Goal: Task Accomplishment & Management: Manage account settings

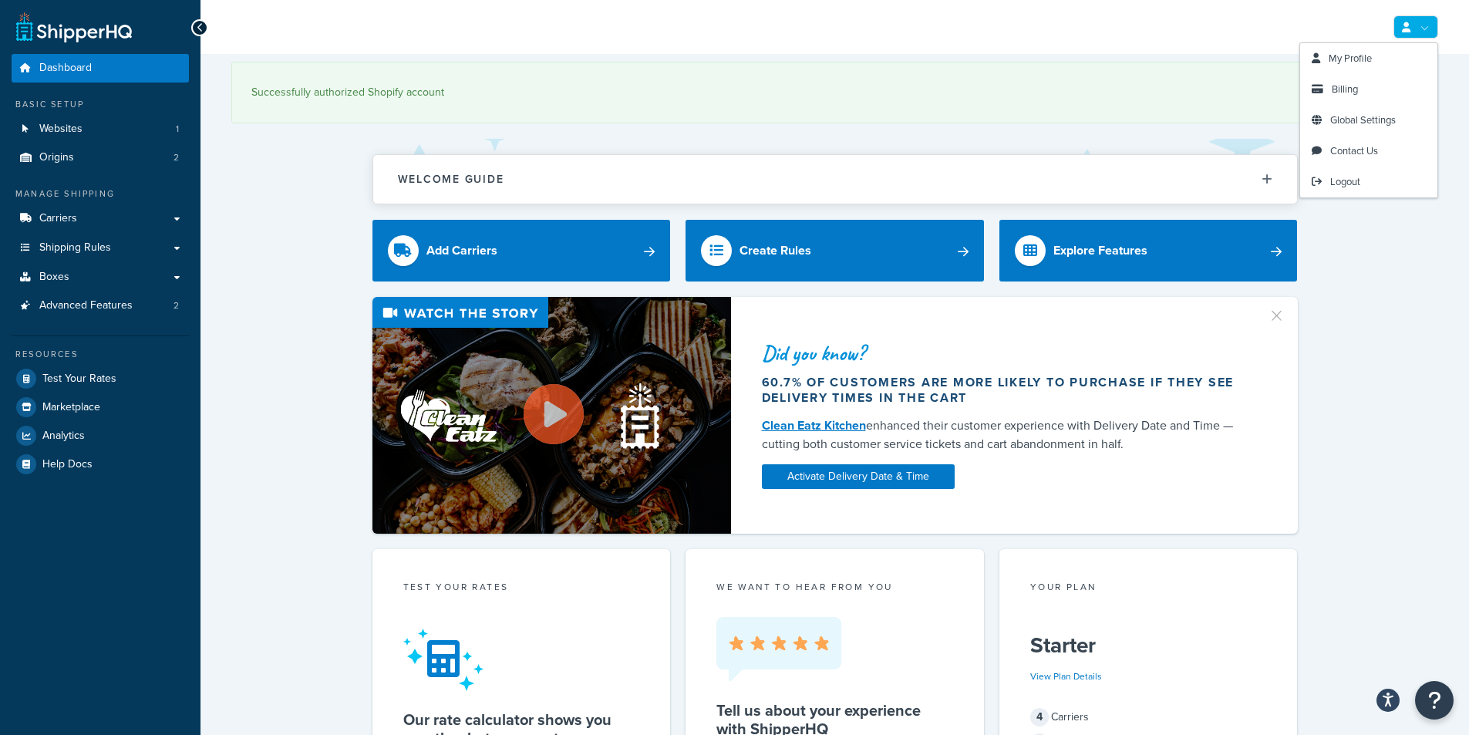
click at [1421, 19] on link at bounding box center [1415, 26] width 45 height 23
click at [1368, 123] on span "Global Settings" at bounding box center [1363, 120] width 66 height 15
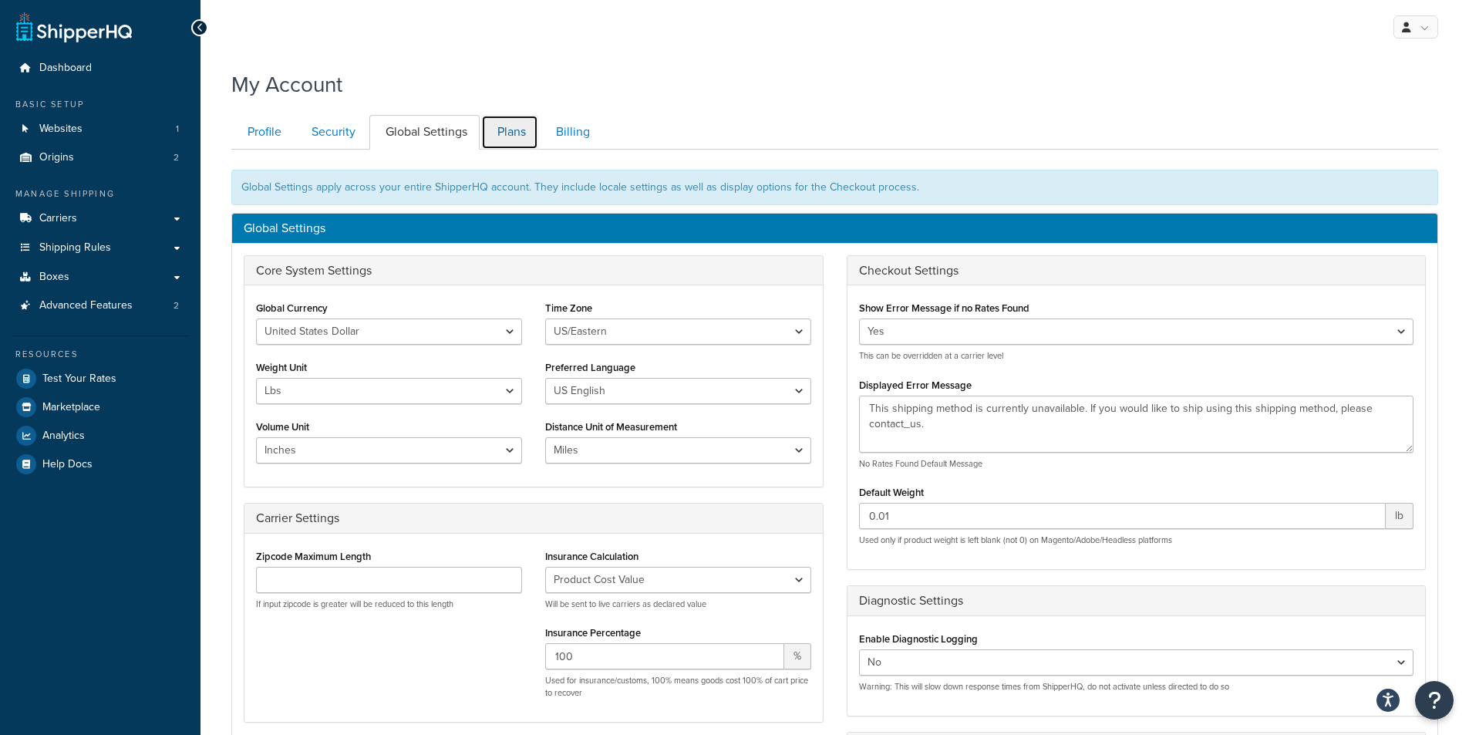
click at [522, 131] on link "Plans" at bounding box center [509, 132] width 57 height 35
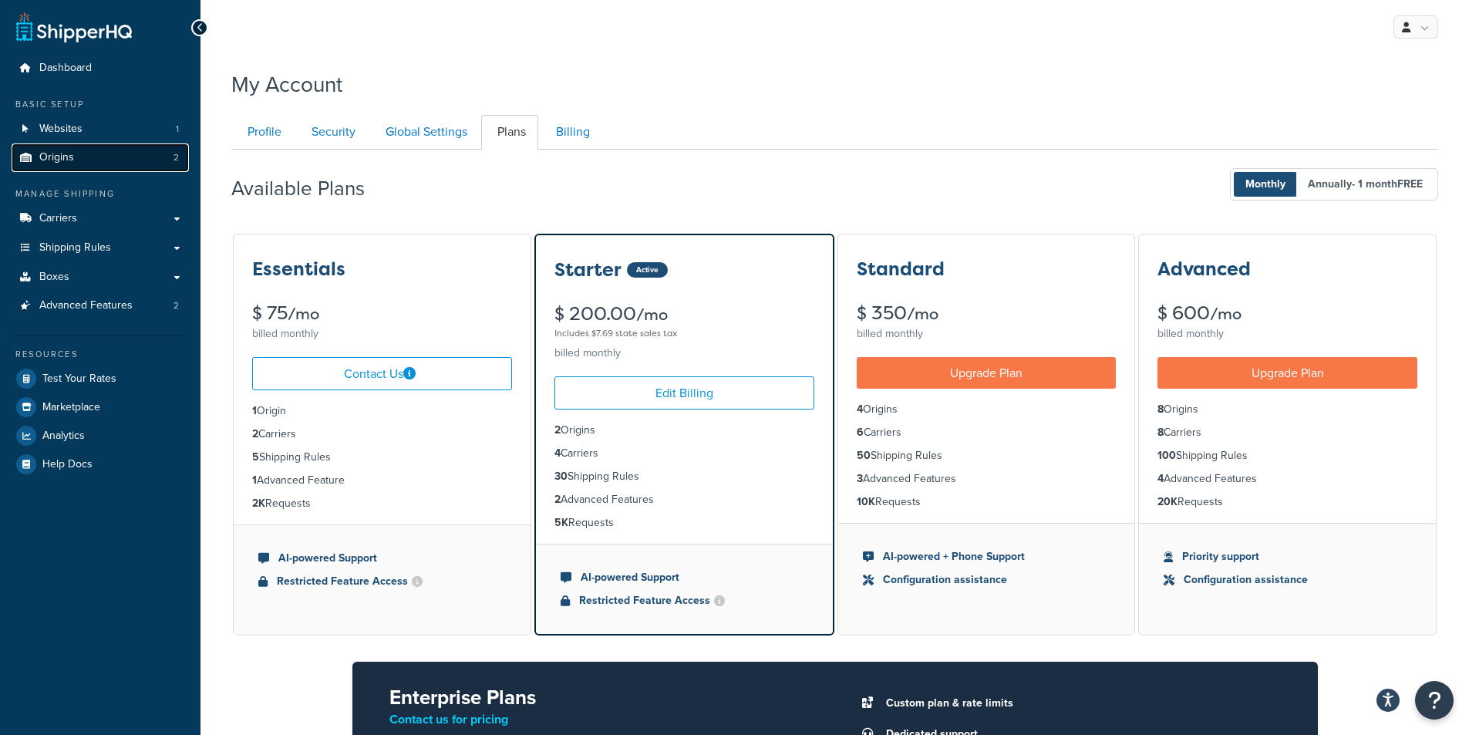
click at [101, 153] on link "Origins 2" at bounding box center [100, 157] width 177 height 29
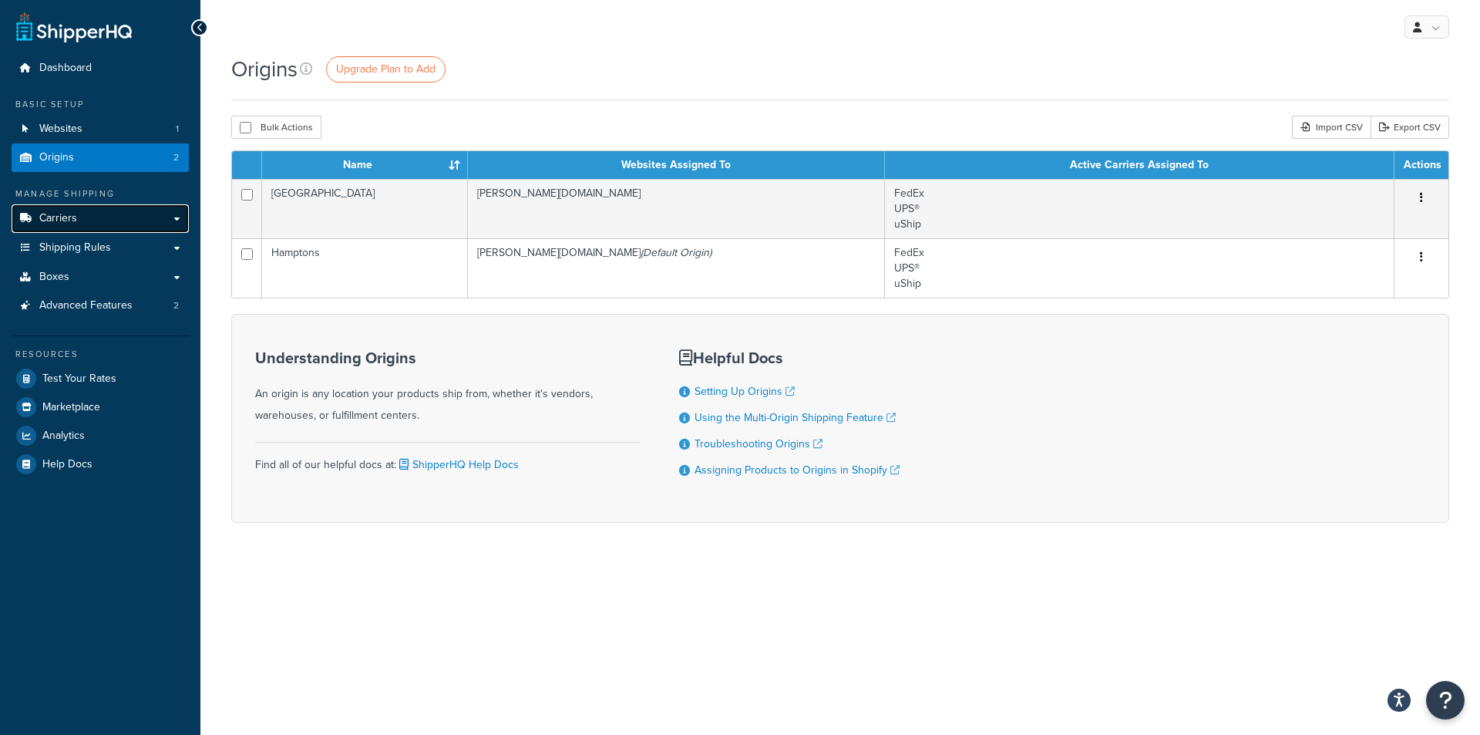
click at [86, 220] on link "Carriers" at bounding box center [100, 218] width 177 height 29
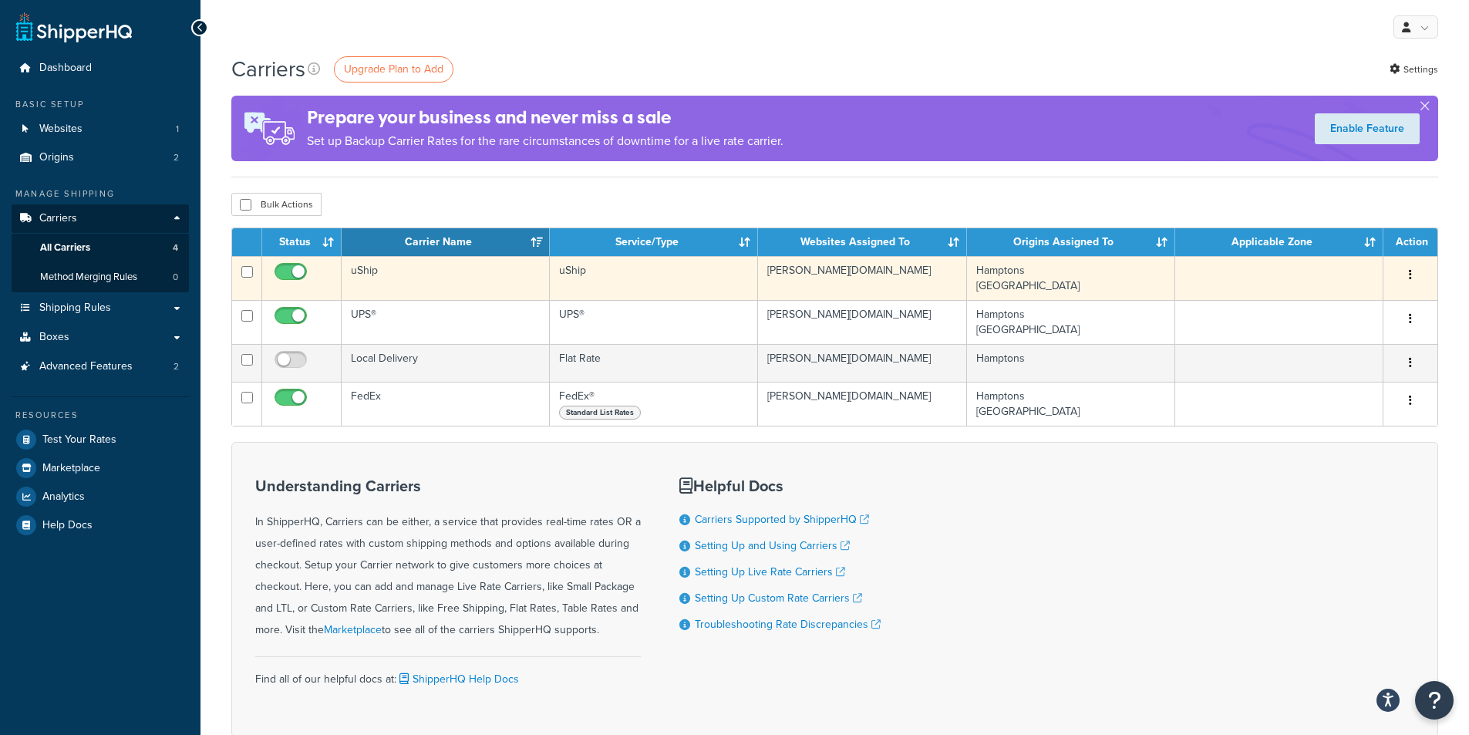
click at [1412, 274] on button "button" at bounding box center [1410, 275] width 22 height 25
click at [1363, 299] on link "Edit" at bounding box center [1348, 306] width 122 height 32
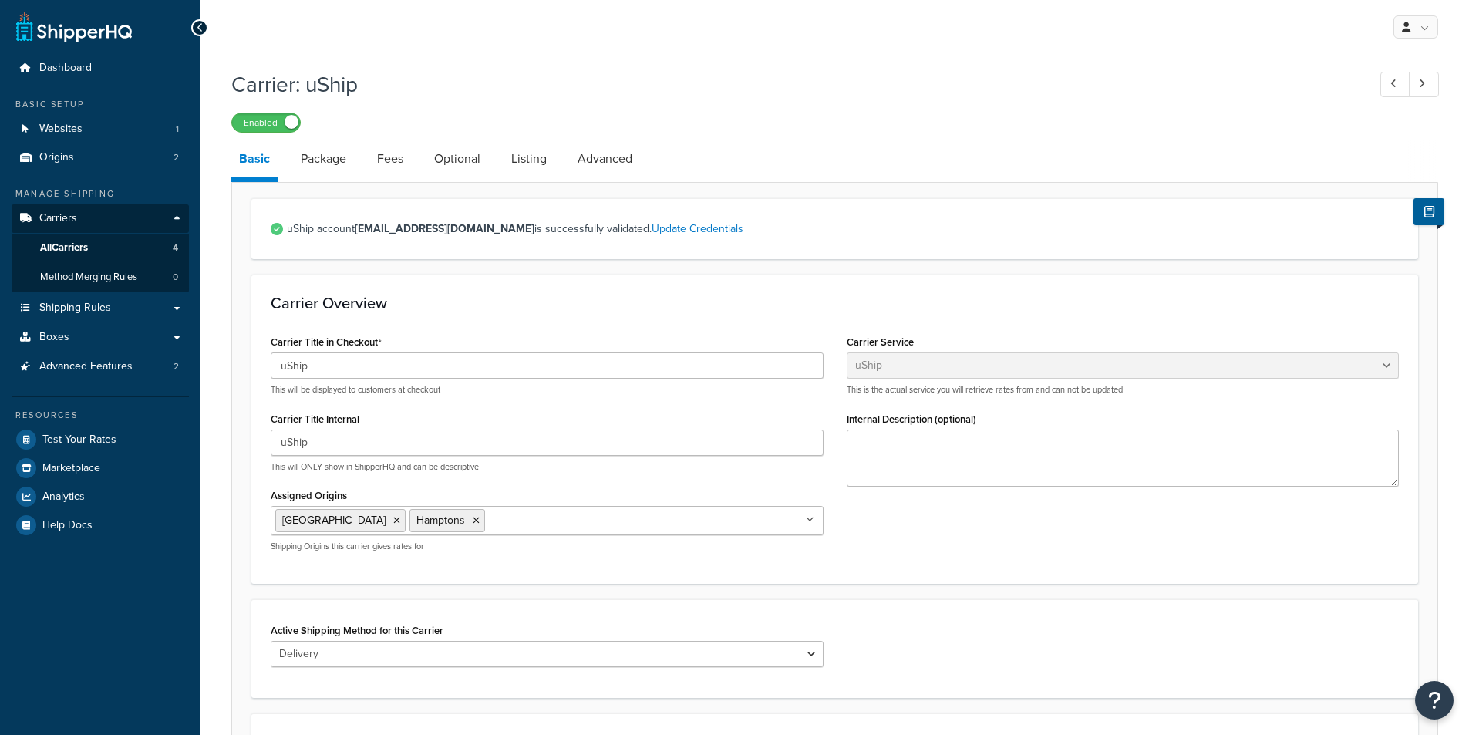
select select "uShip"
click at [520, 155] on link "Listing" at bounding box center [528, 158] width 51 height 37
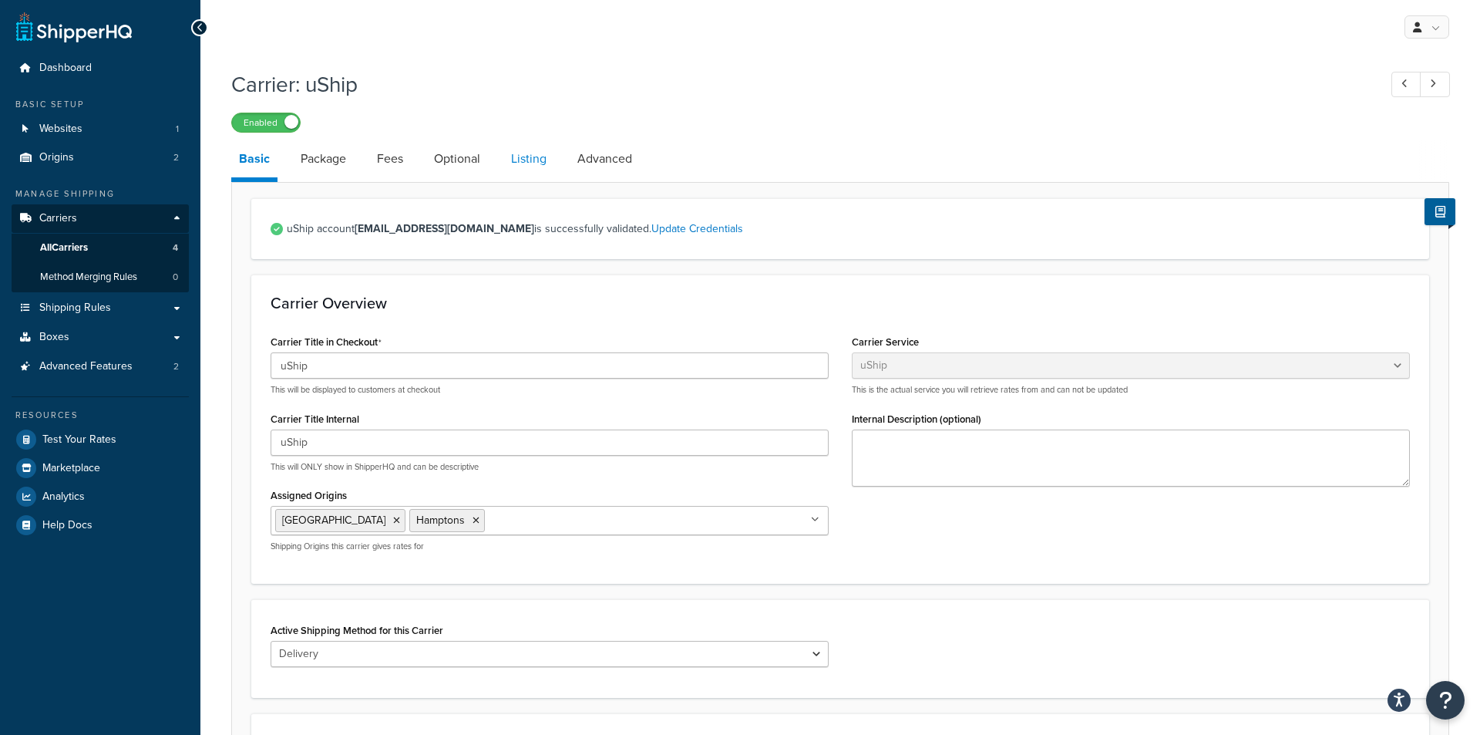
select select "AUTO"
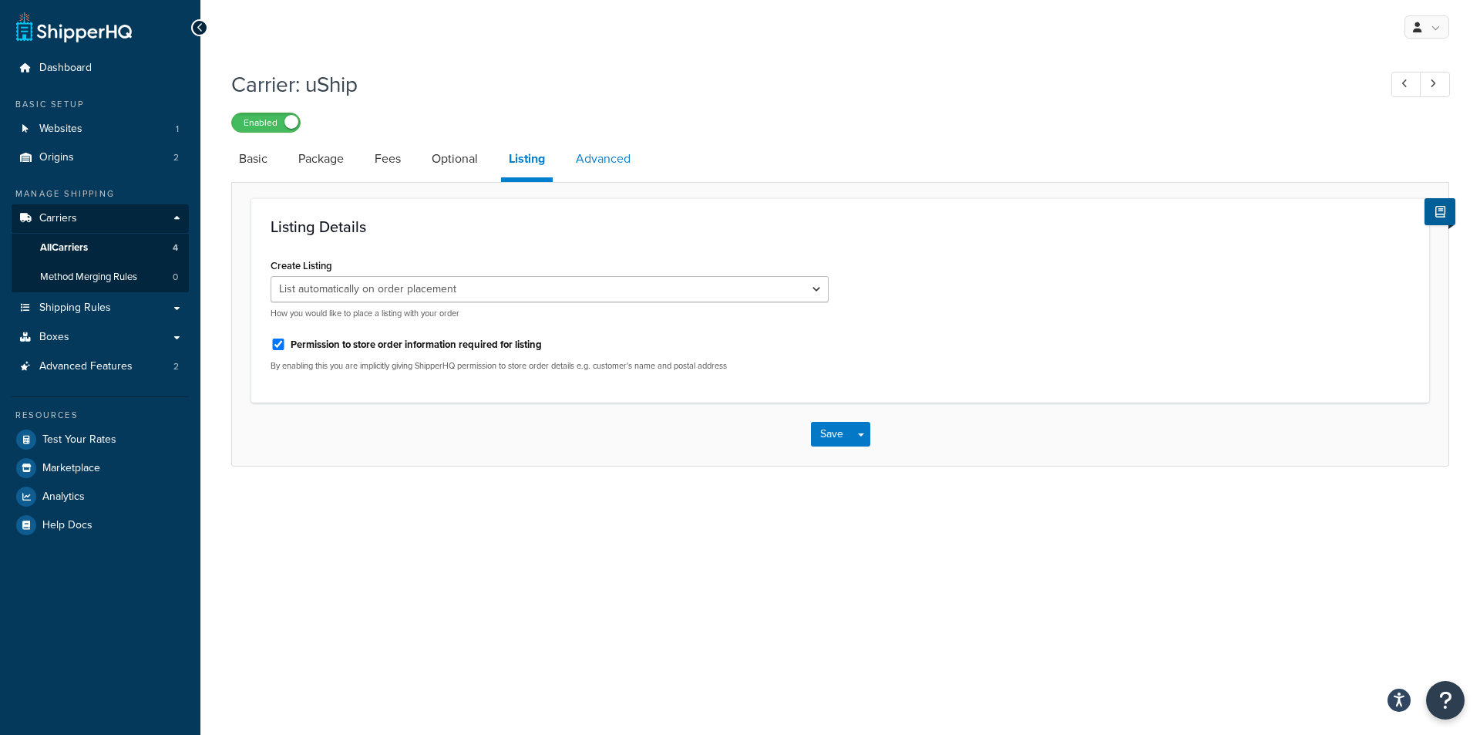
click at [601, 154] on link "Advanced" at bounding box center [603, 158] width 70 height 37
select select "false"
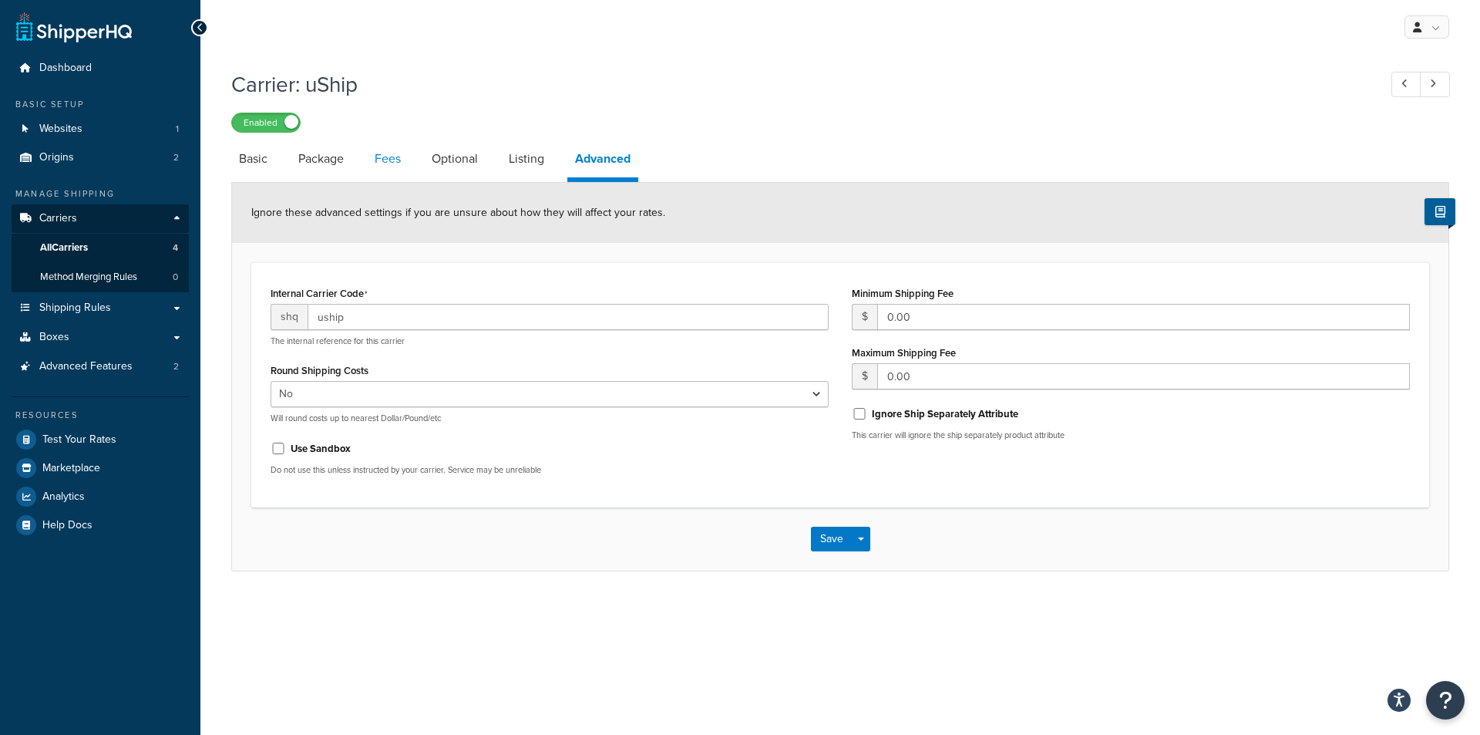
click at [396, 163] on link "Fees" at bounding box center [388, 158] width 42 height 37
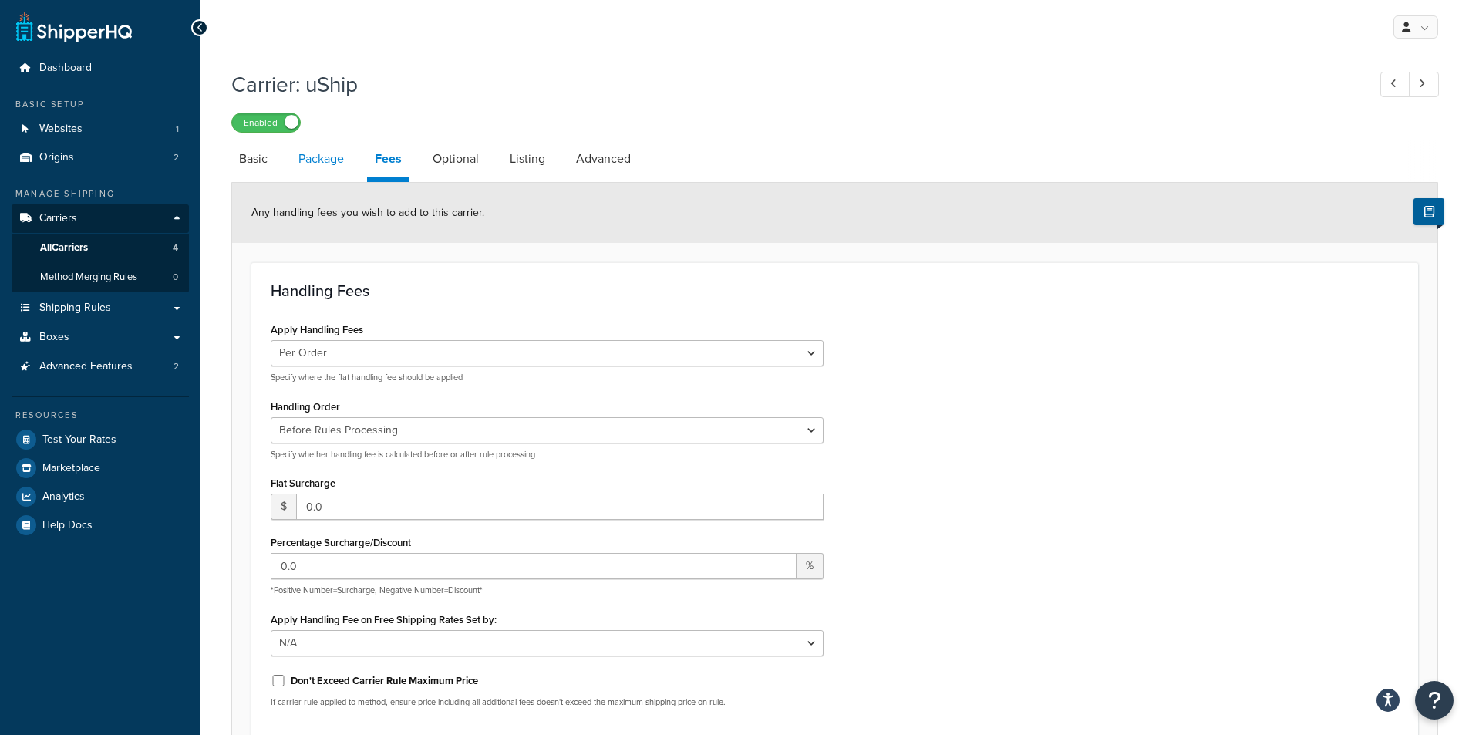
click at [305, 167] on link "Package" at bounding box center [321, 158] width 61 height 37
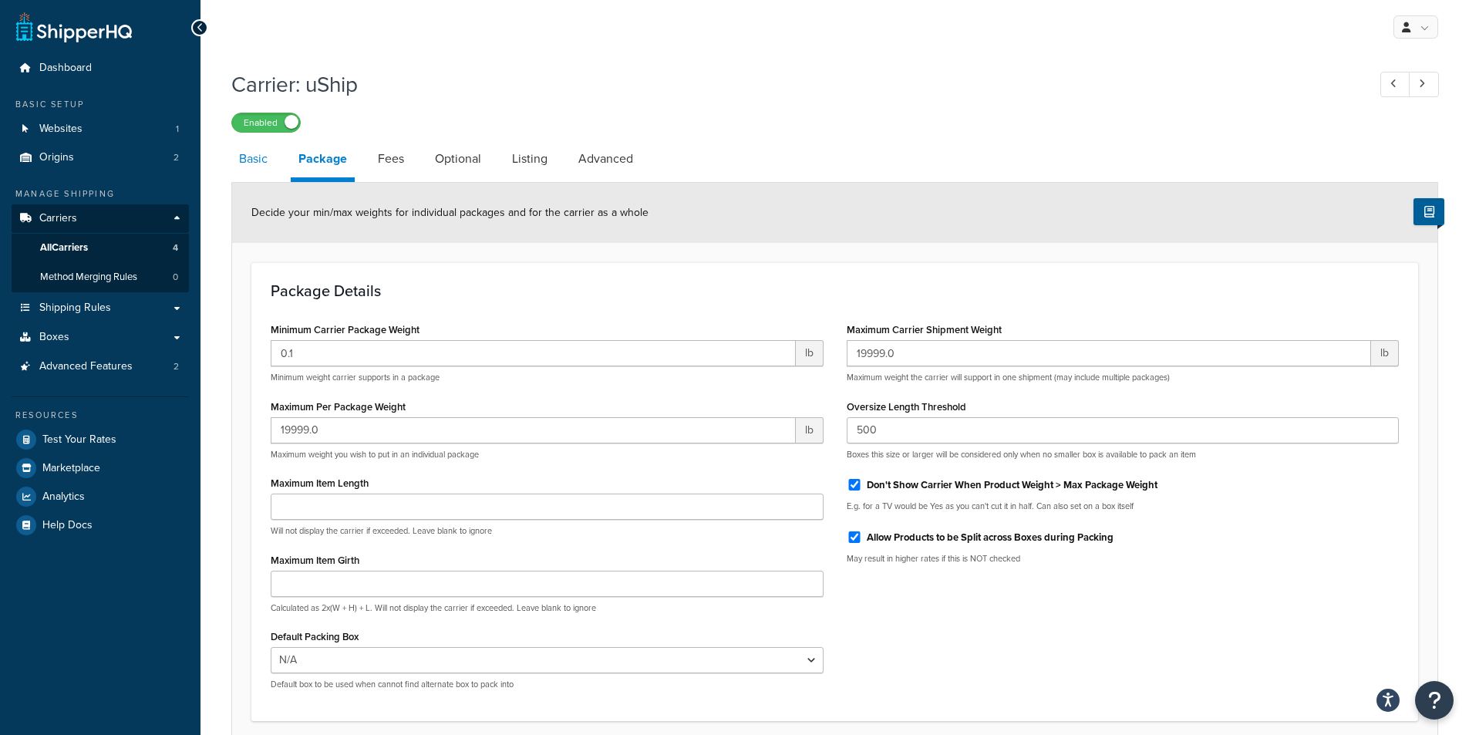
click at [246, 167] on link "Basic" at bounding box center [253, 158] width 44 height 37
select select "uShip"
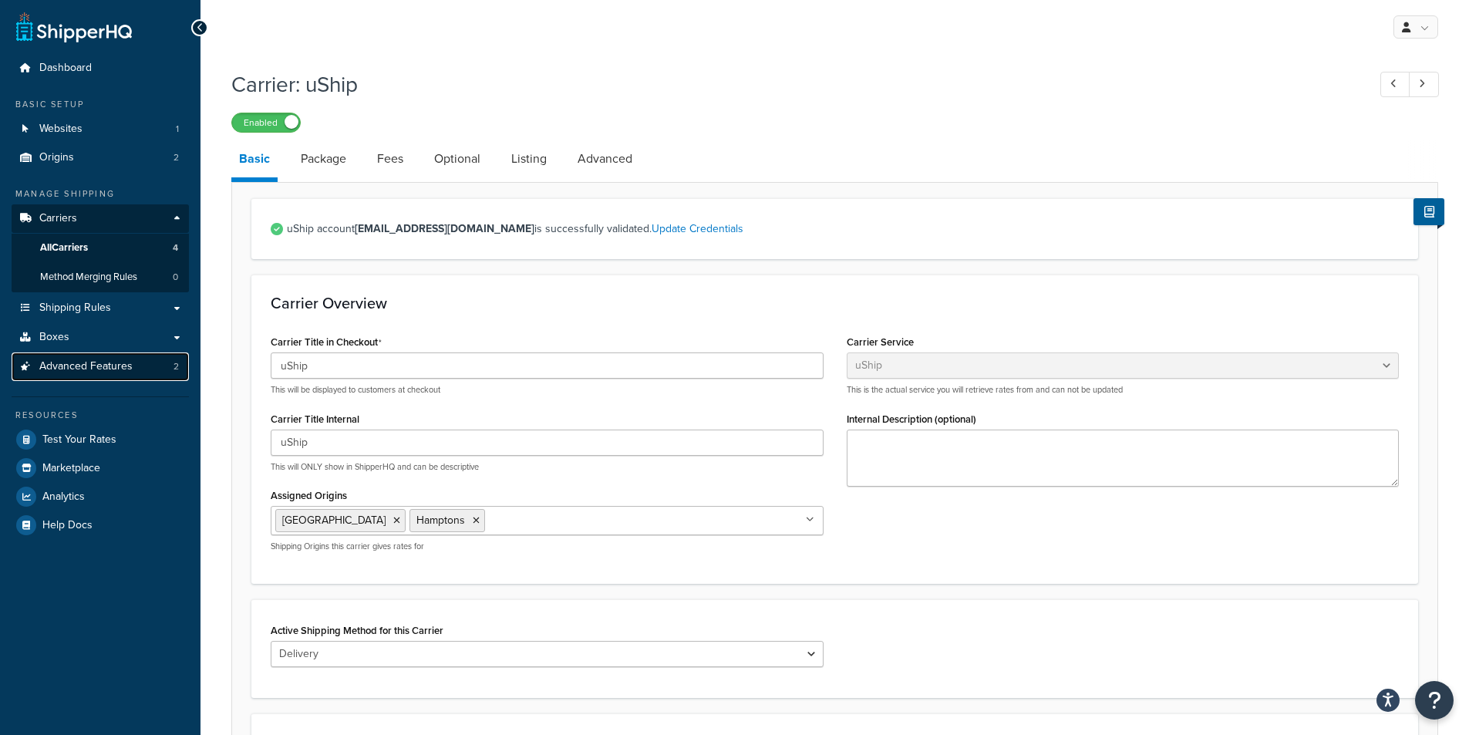
click at [102, 370] on span "Advanced Features" at bounding box center [85, 366] width 93 height 13
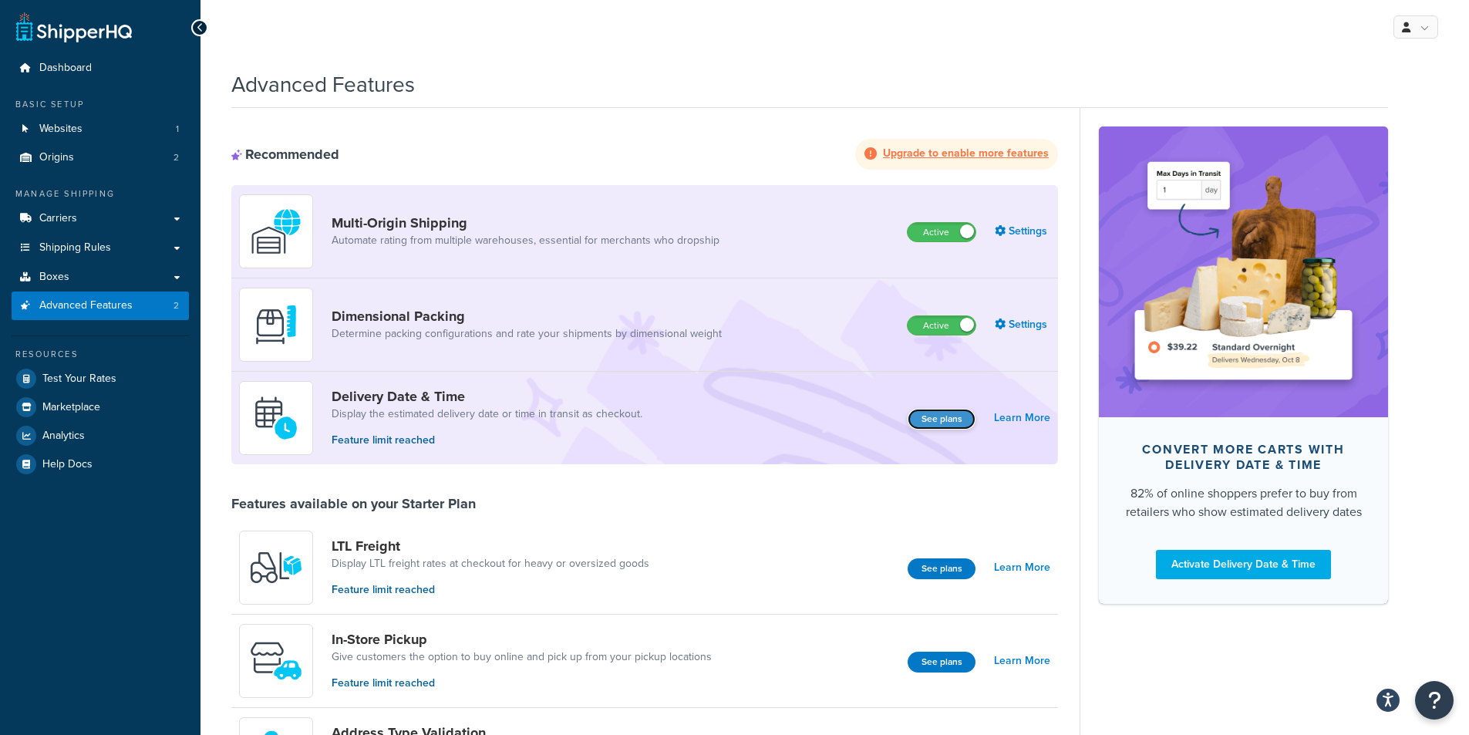
click at [944, 419] on button "See plans" at bounding box center [941, 419] width 68 height 21
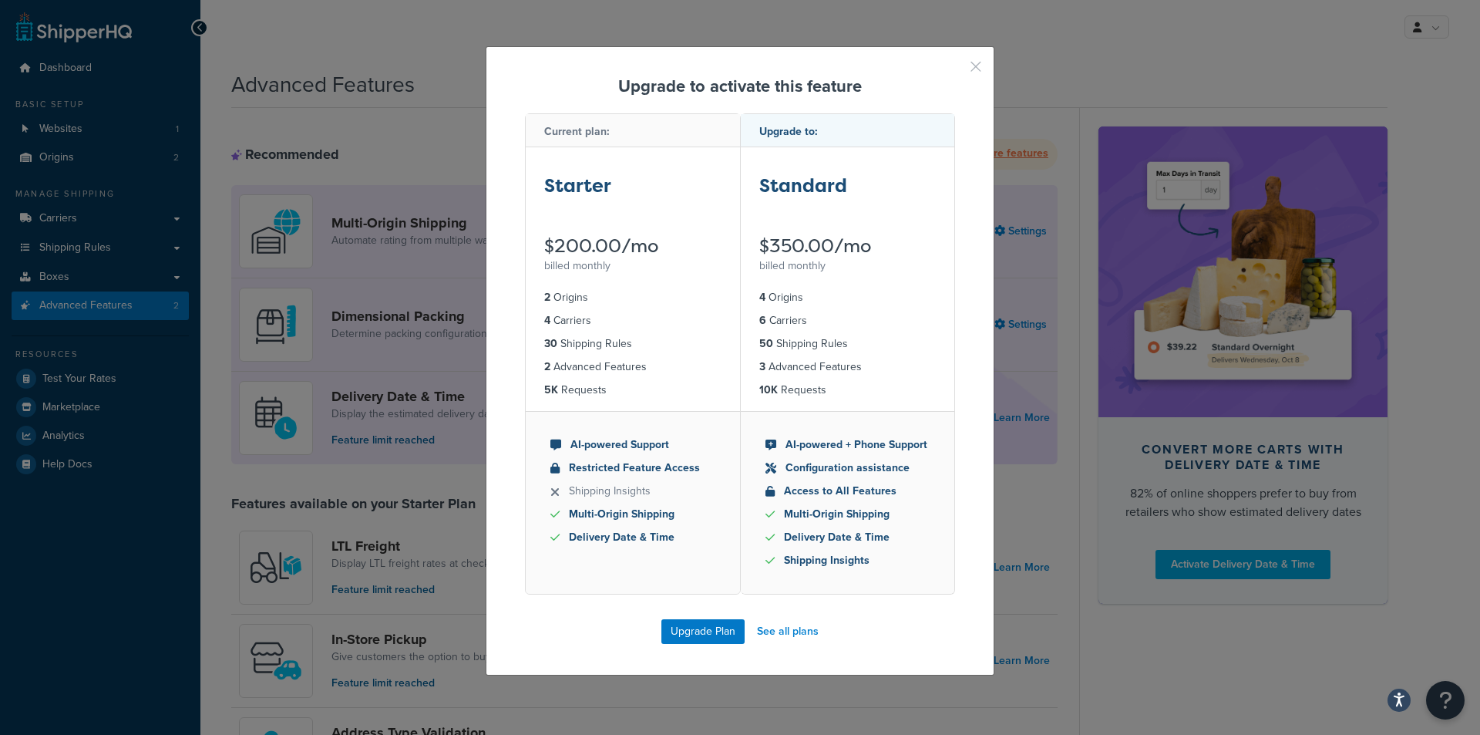
click at [955, 70] on button "button" at bounding box center [953, 72] width 4 height 4
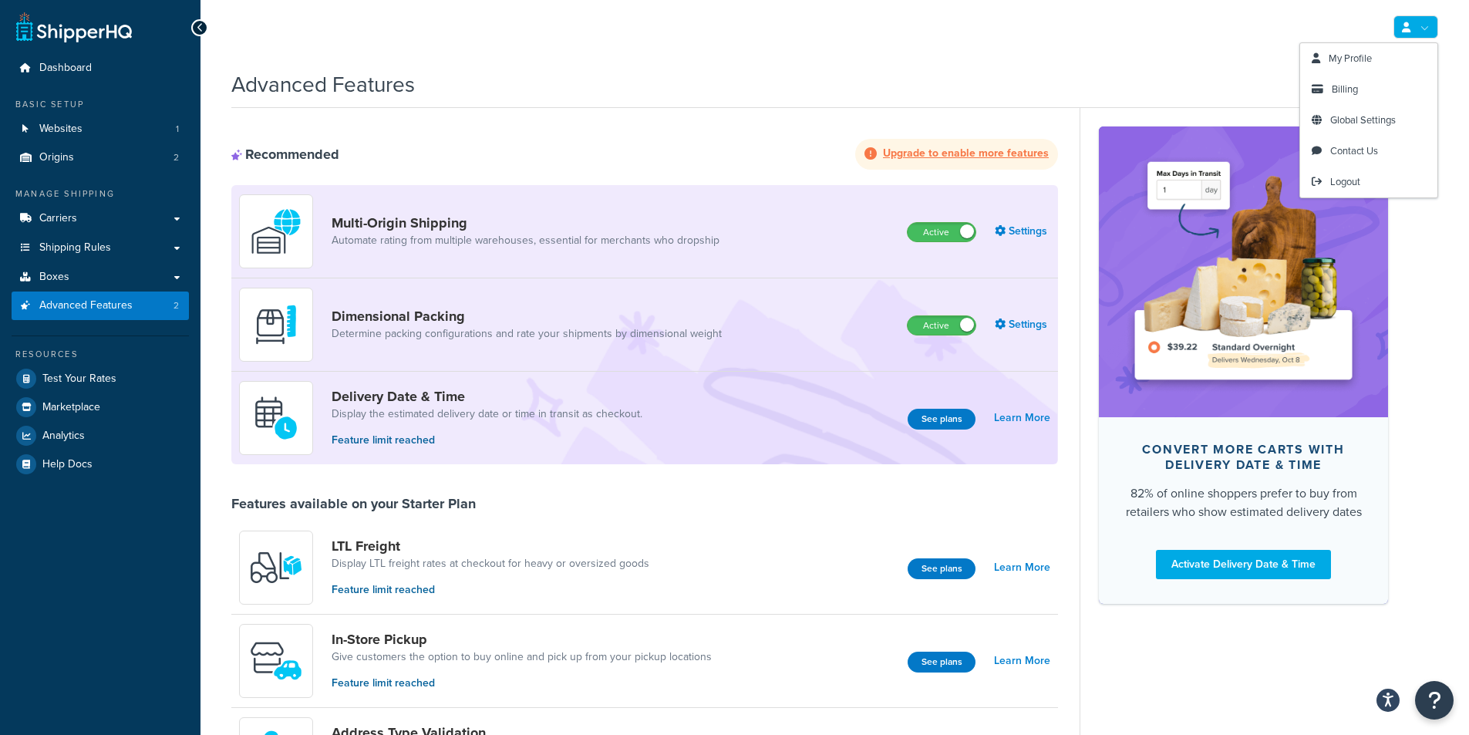
click at [1416, 24] on link at bounding box center [1415, 26] width 45 height 23
click at [1368, 146] on span "Contact Us" at bounding box center [1354, 150] width 48 height 15
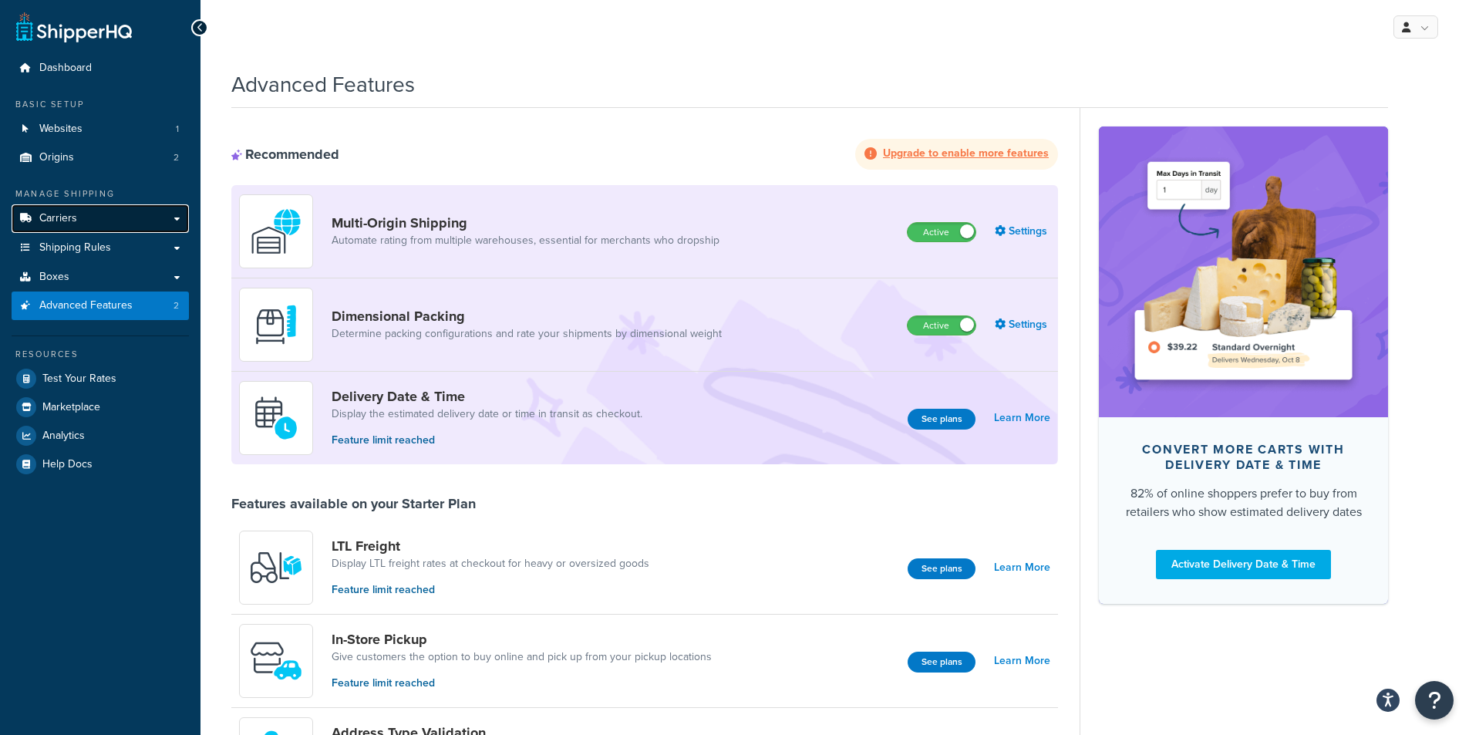
click at [103, 215] on link "Carriers" at bounding box center [100, 218] width 177 height 29
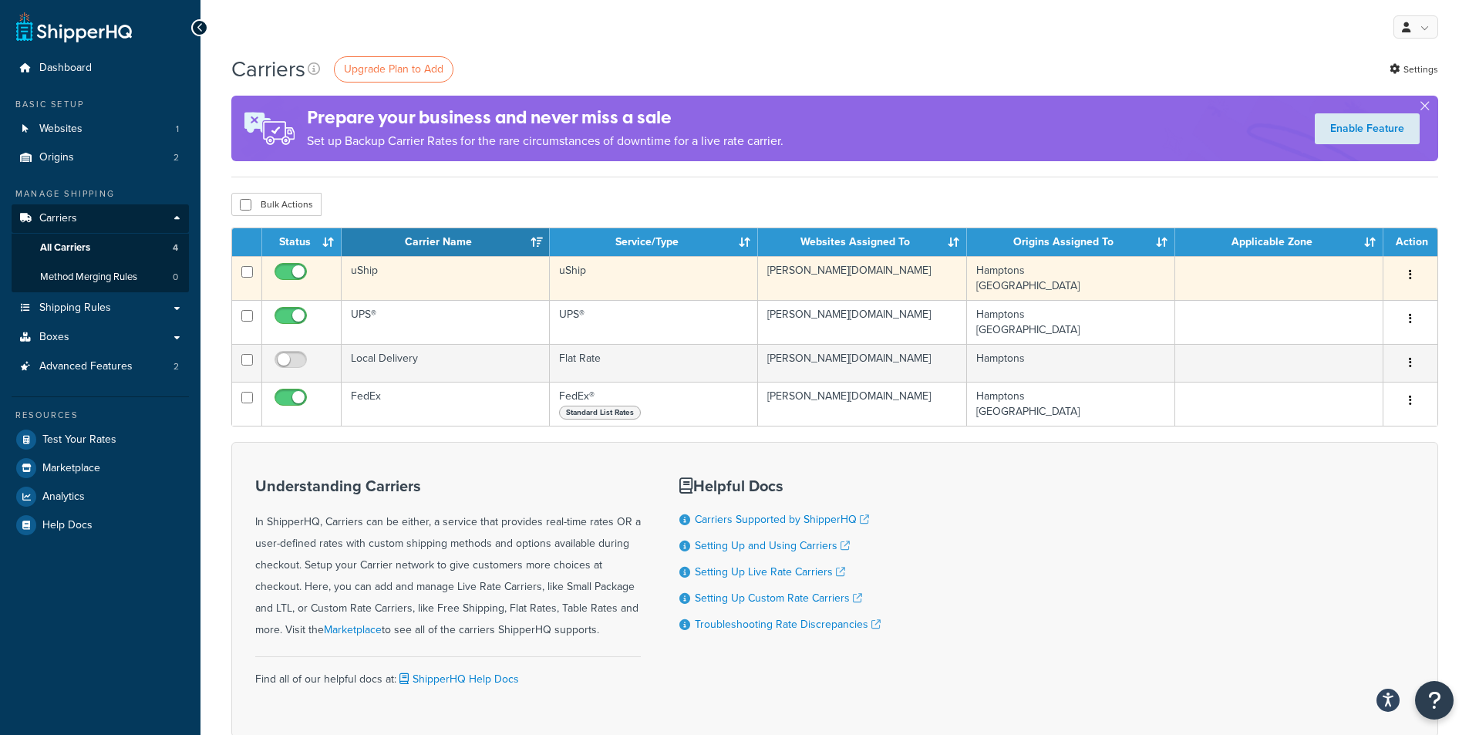
click at [410, 276] on td "uShip" at bounding box center [446, 278] width 208 height 44
click at [1163, 278] on td "Hamptons NYC" at bounding box center [1071, 278] width 208 height 44
click at [1311, 276] on td at bounding box center [1279, 278] width 208 height 44
click at [1407, 274] on button "button" at bounding box center [1410, 275] width 22 height 25
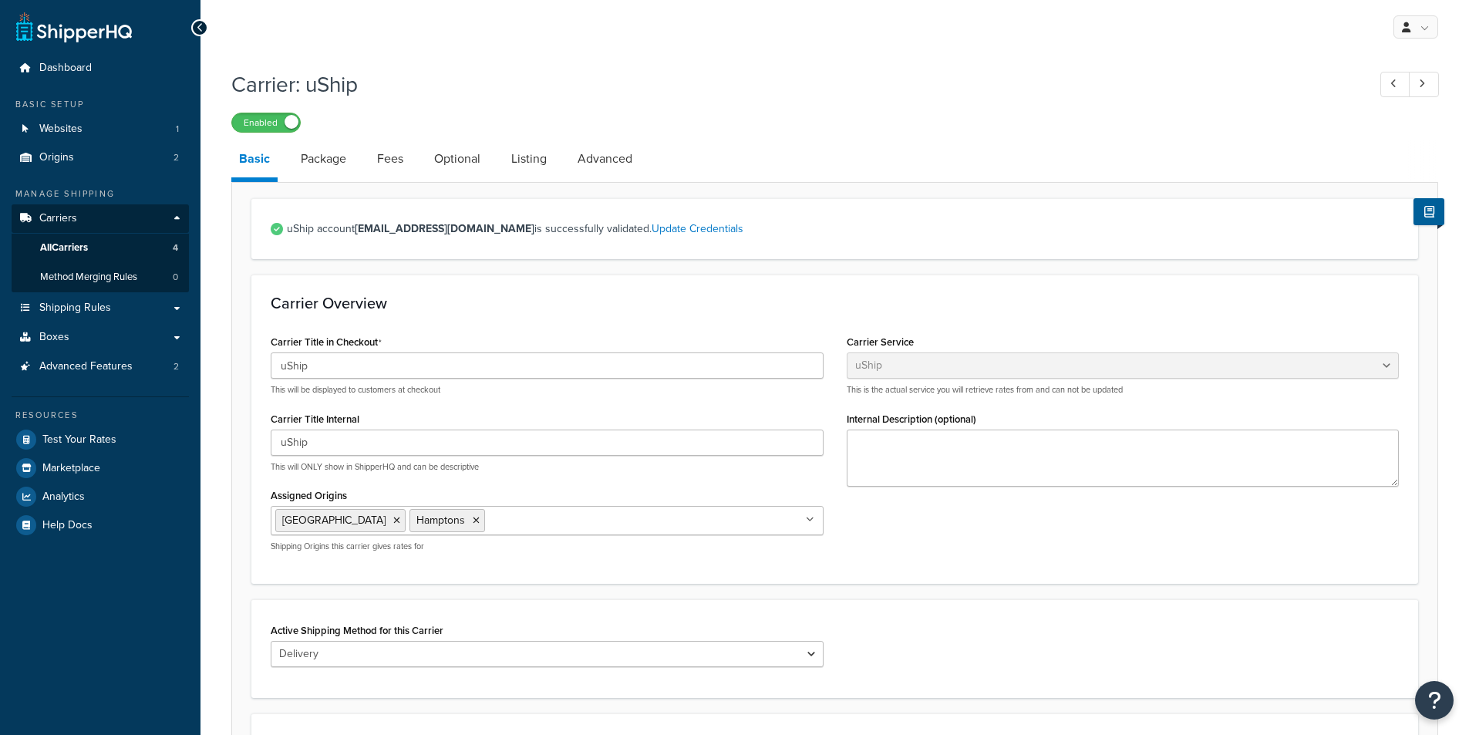
select select "uShip"
click at [537, 152] on link "Listing" at bounding box center [528, 158] width 51 height 37
select select "AUTO"
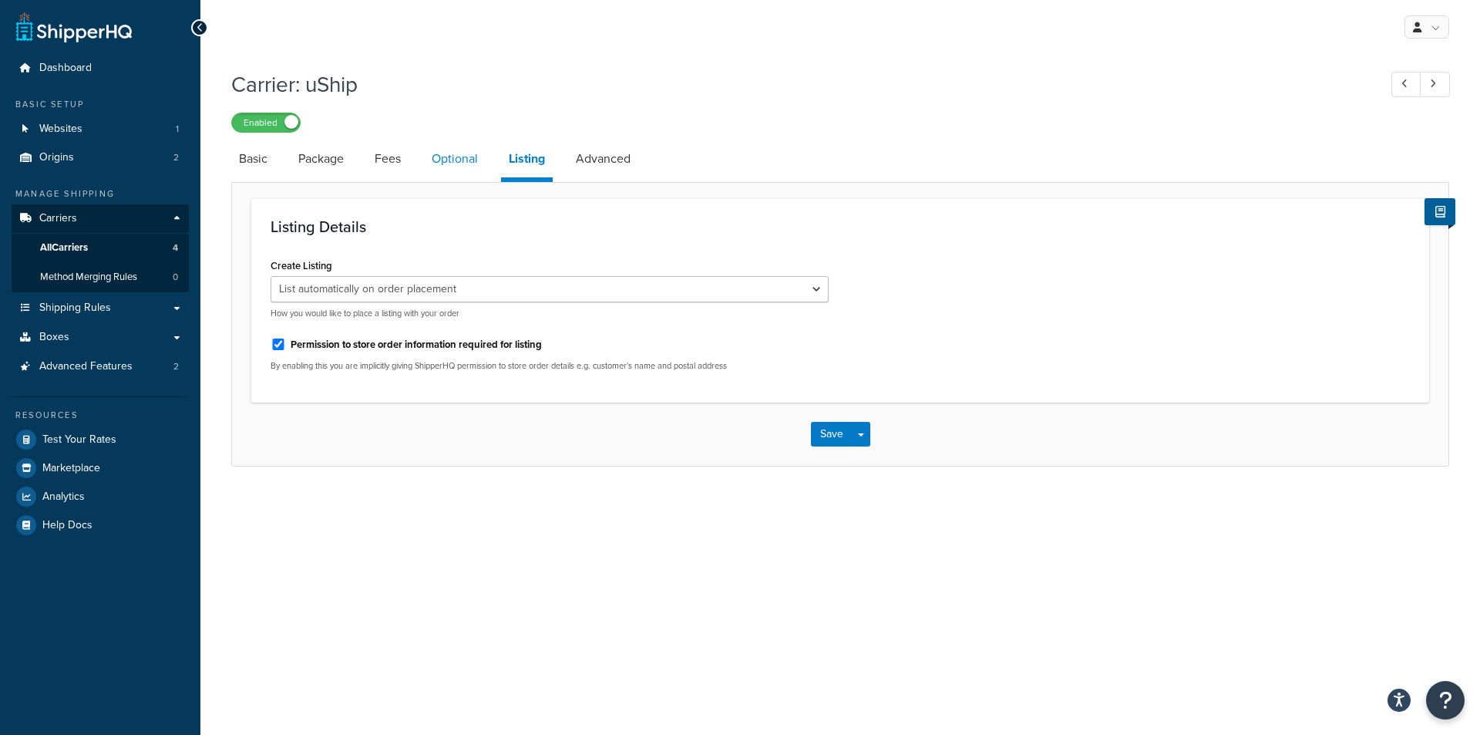
click at [468, 169] on link "Optional" at bounding box center [455, 158] width 62 height 37
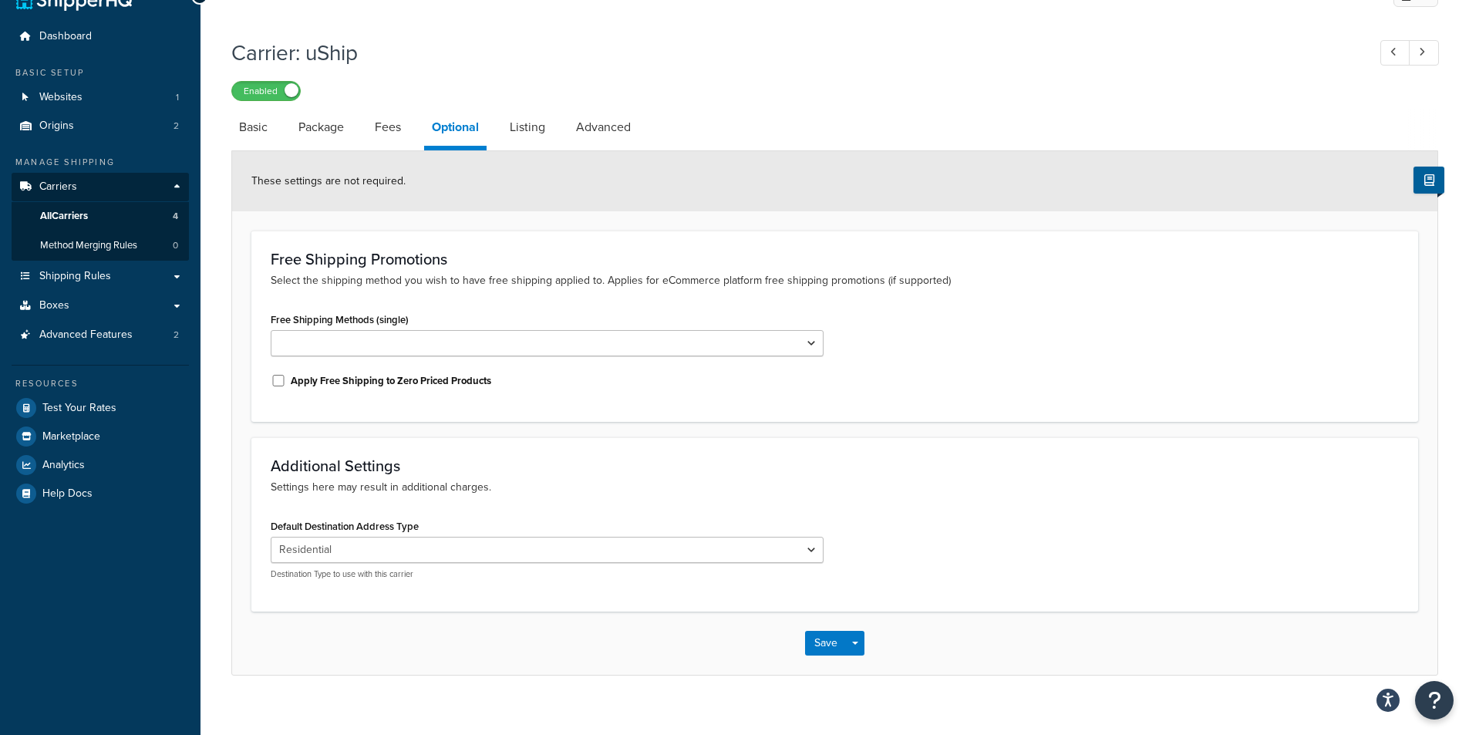
scroll to position [49, 0]
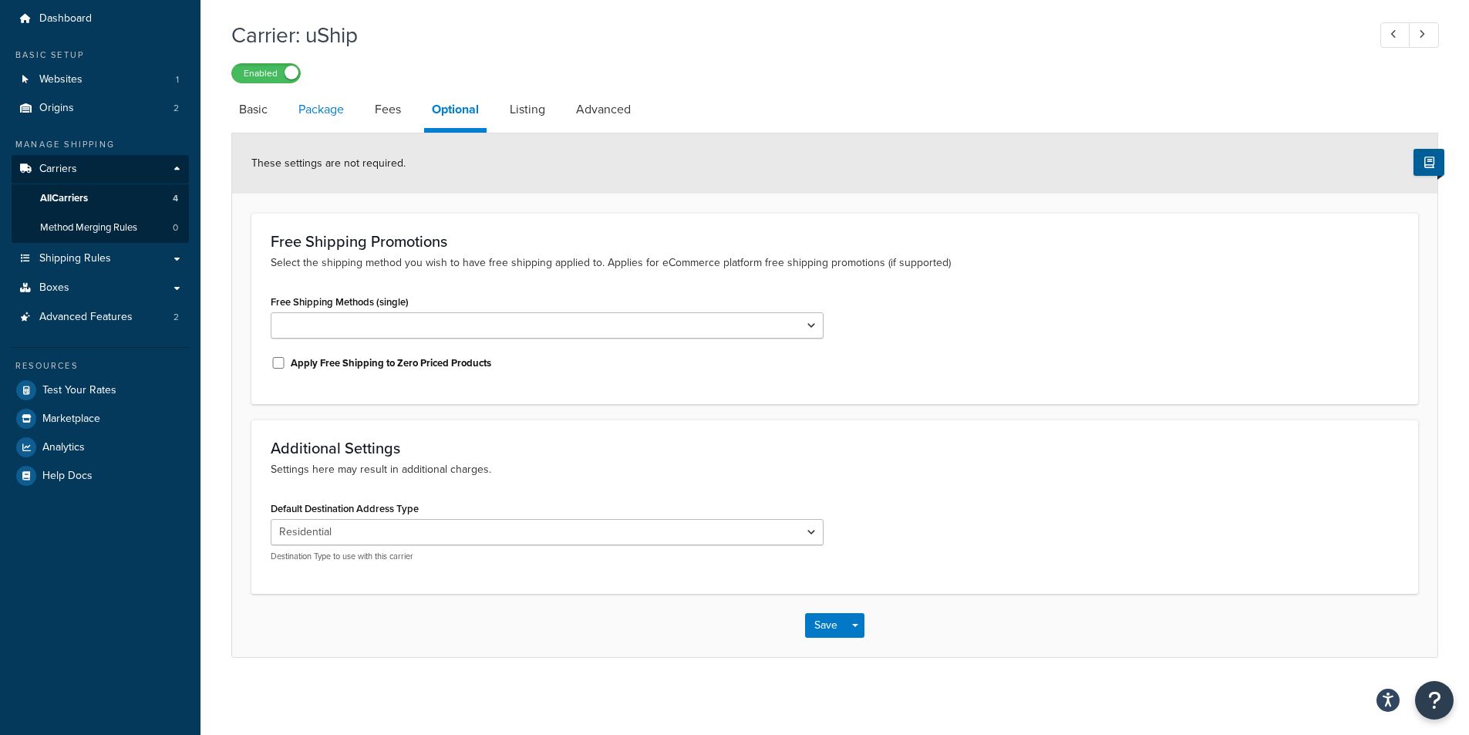
click at [308, 111] on link "Package" at bounding box center [321, 109] width 61 height 37
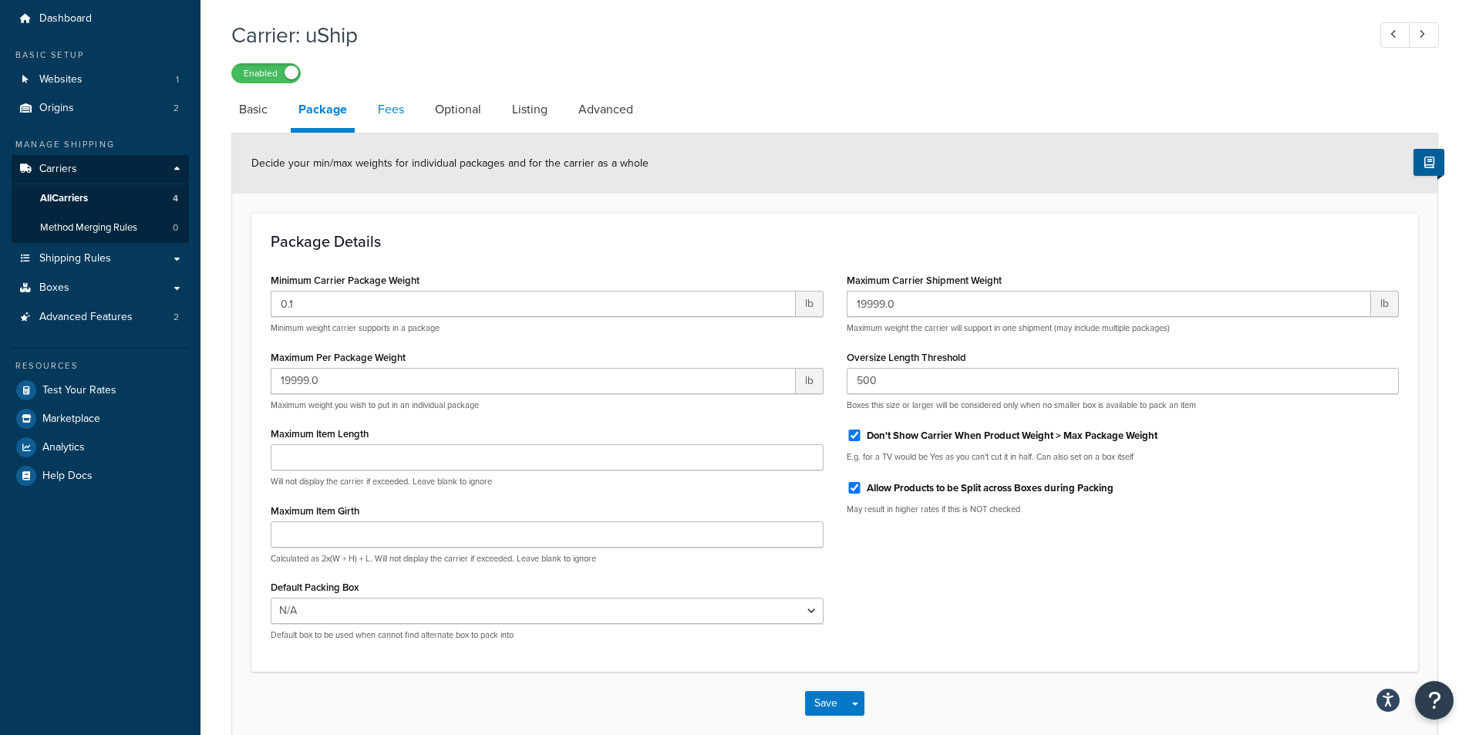
click at [374, 109] on link "Fees" at bounding box center [391, 109] width 42 height 37
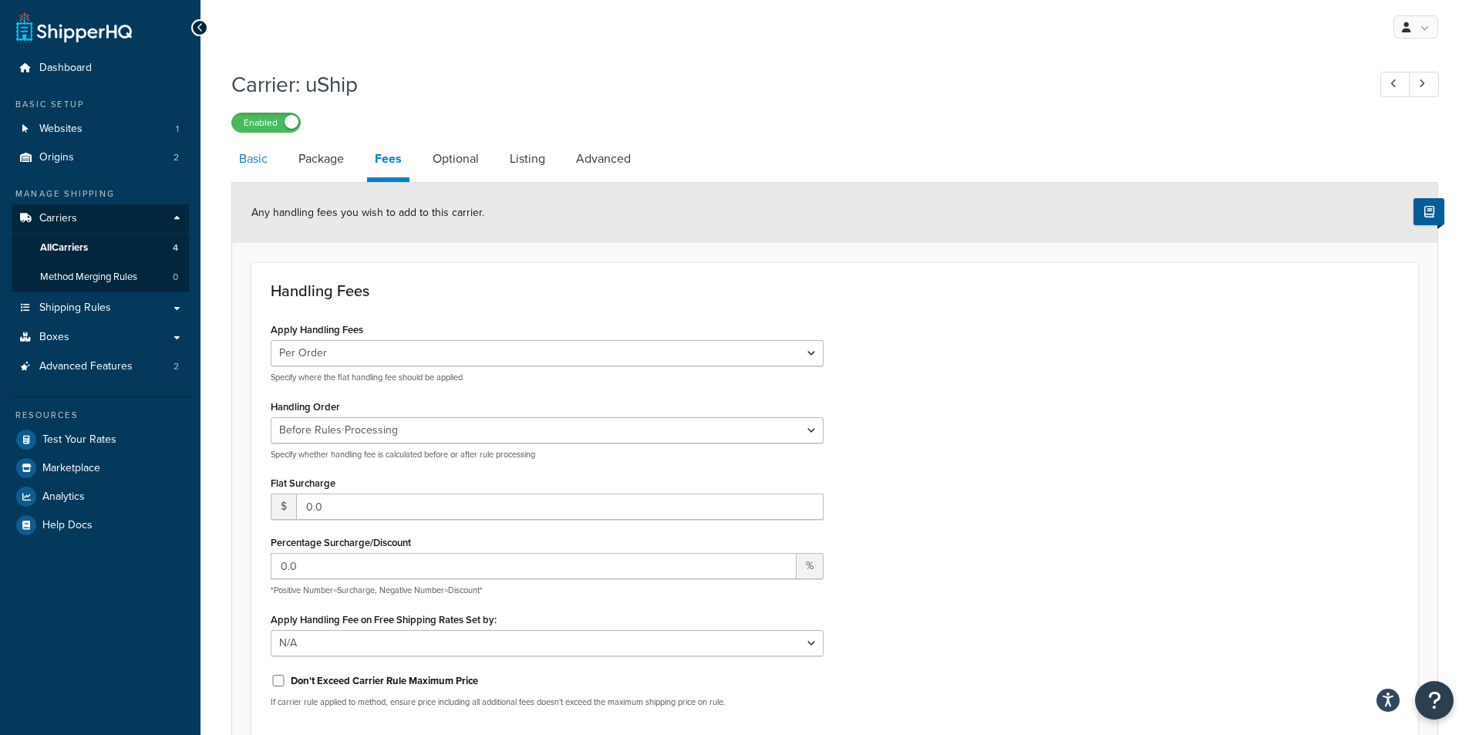
click at [257, 165] on link "Basic" at bounding box center [253, 158] width 44 height 37
select select "uShip"
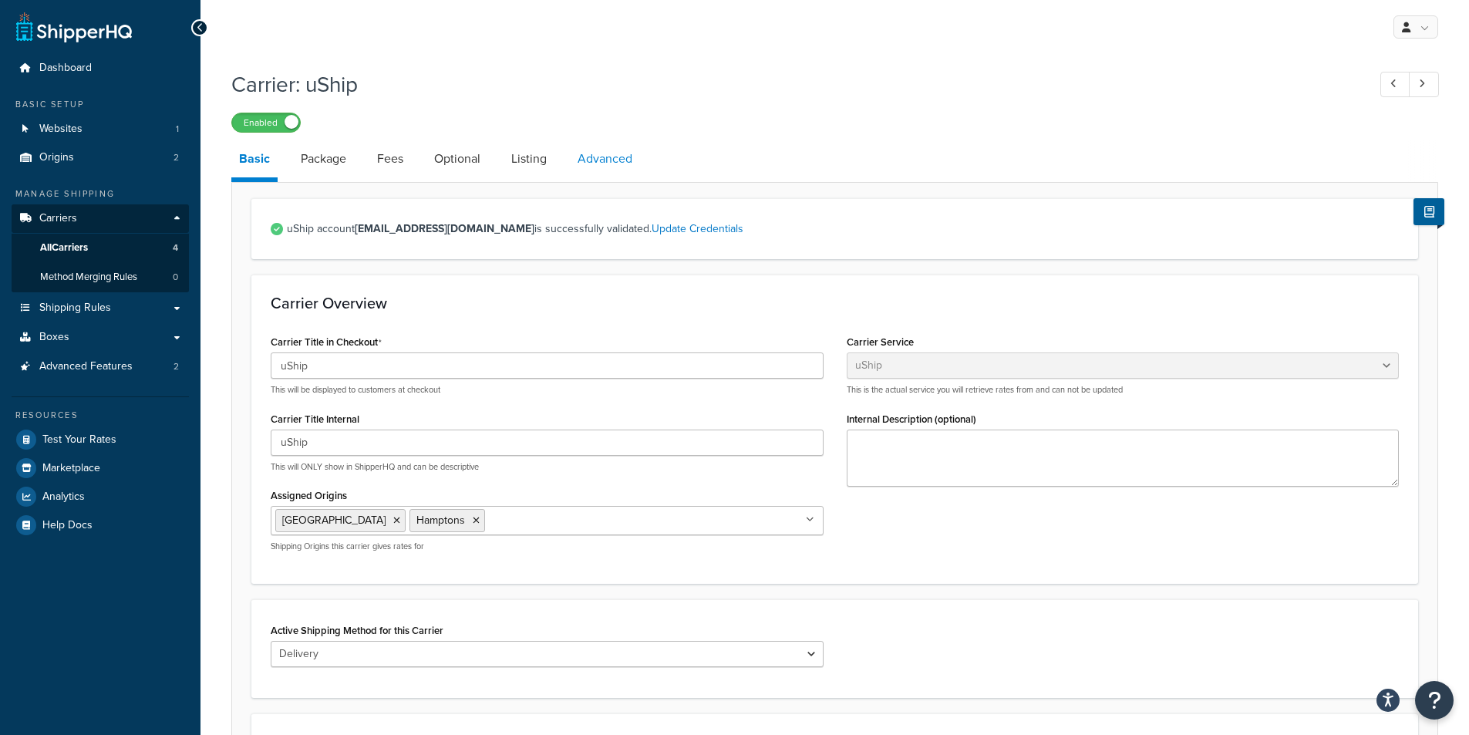
click at [604, 163] on link "Advanced" at bounding box center [605, 158] width 70 height 37
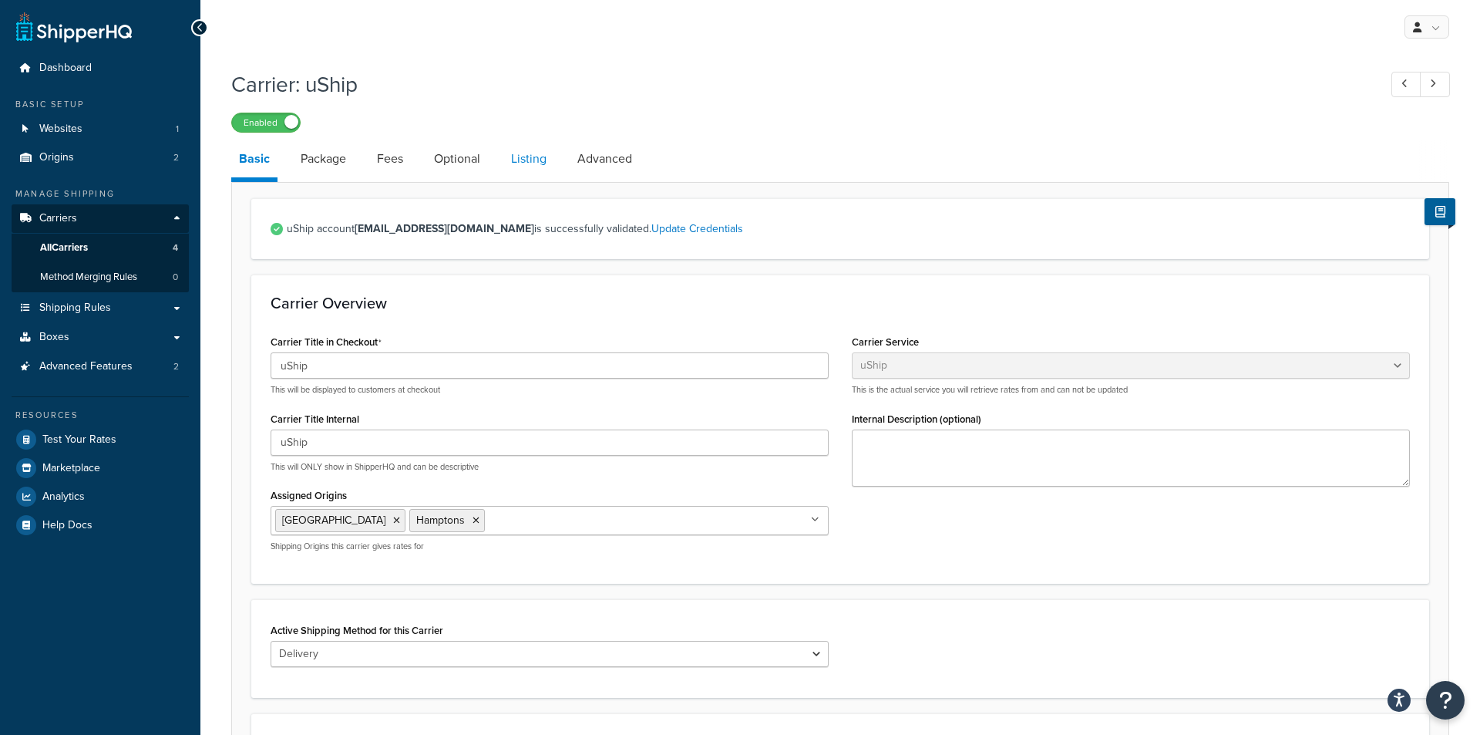
select select "false"
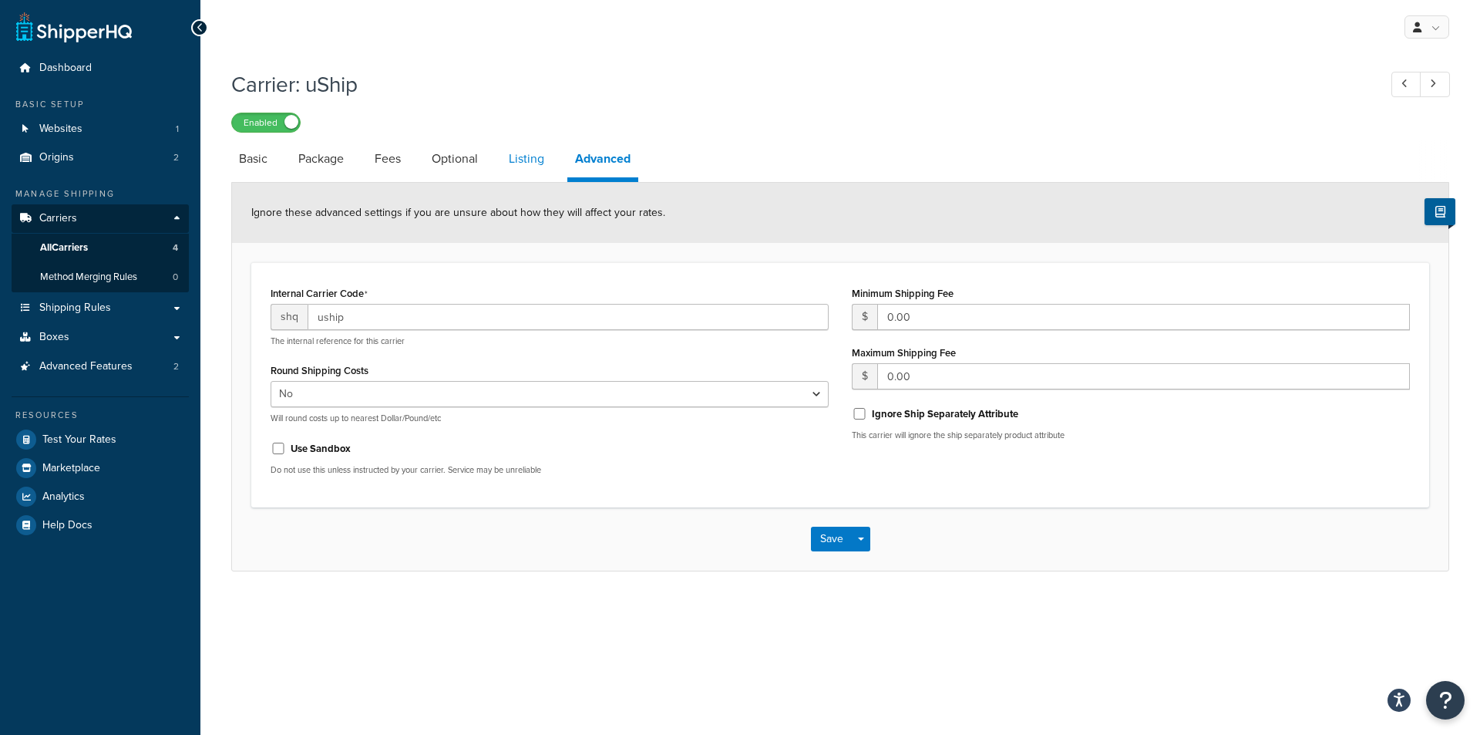
click at [529, 165] on link "Listing" at bounding box center [526, 158] width 51 height 37
select select "AUTO"
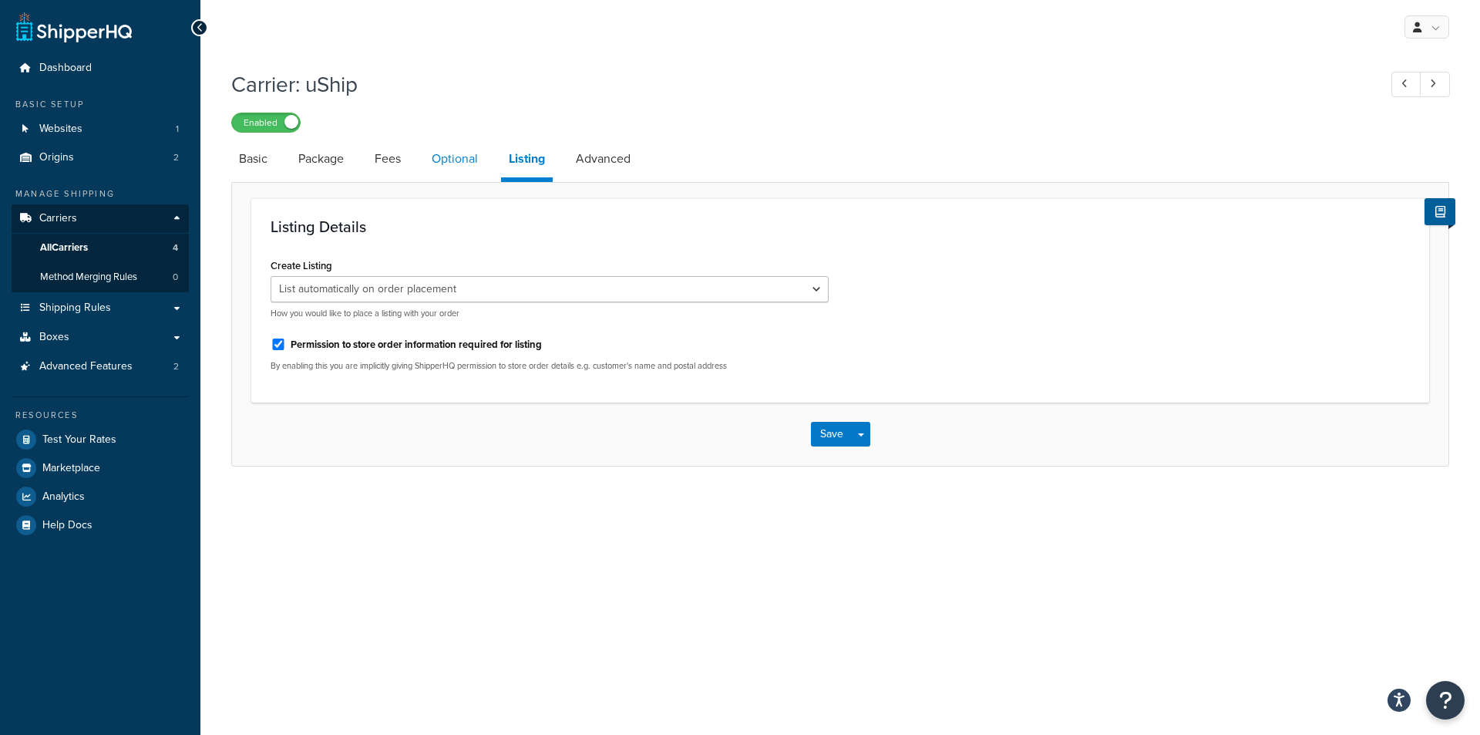
click at [466, 165] on link "Optional" at bounding box center [455, 158] width 62 height 37
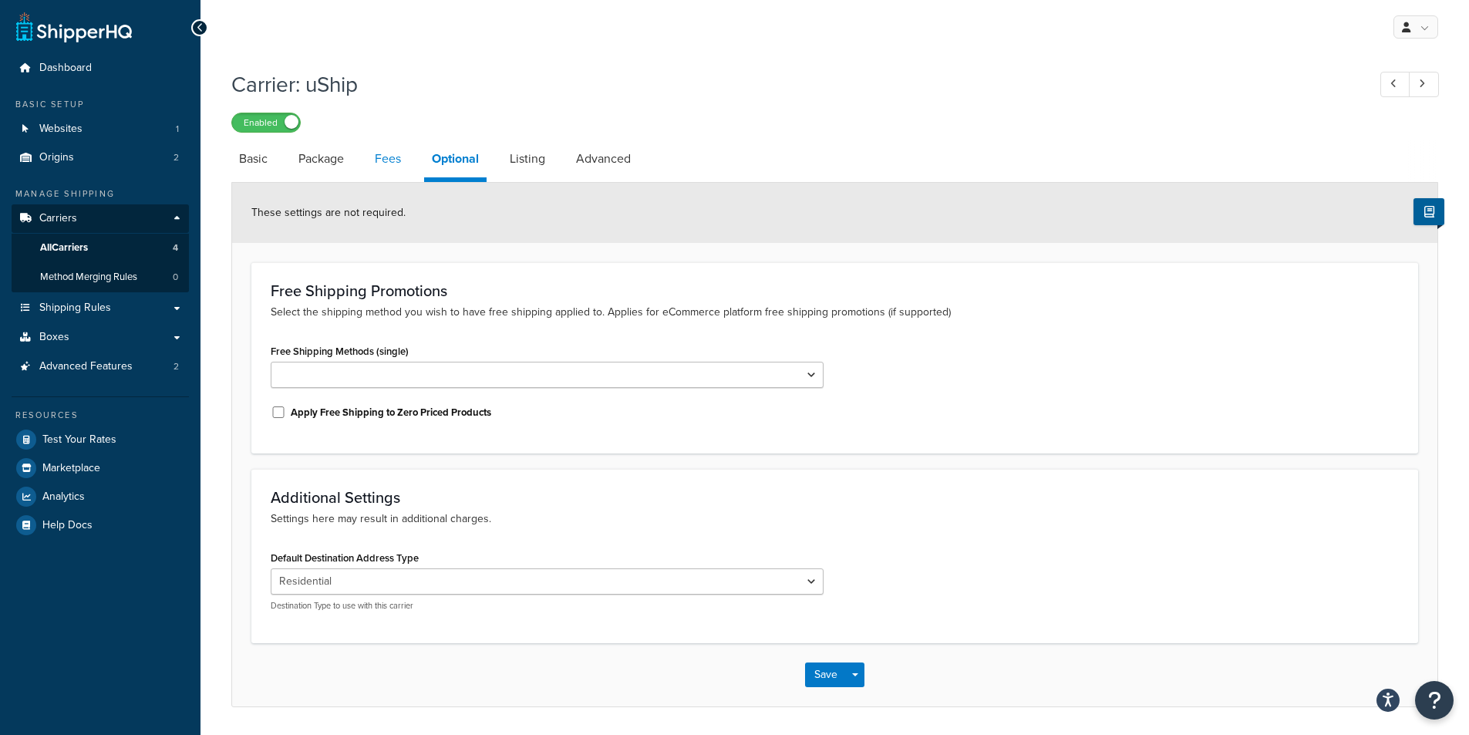
click at [379, 169] on link "Fees" at bounding box center [388, 158] width 42 height 37
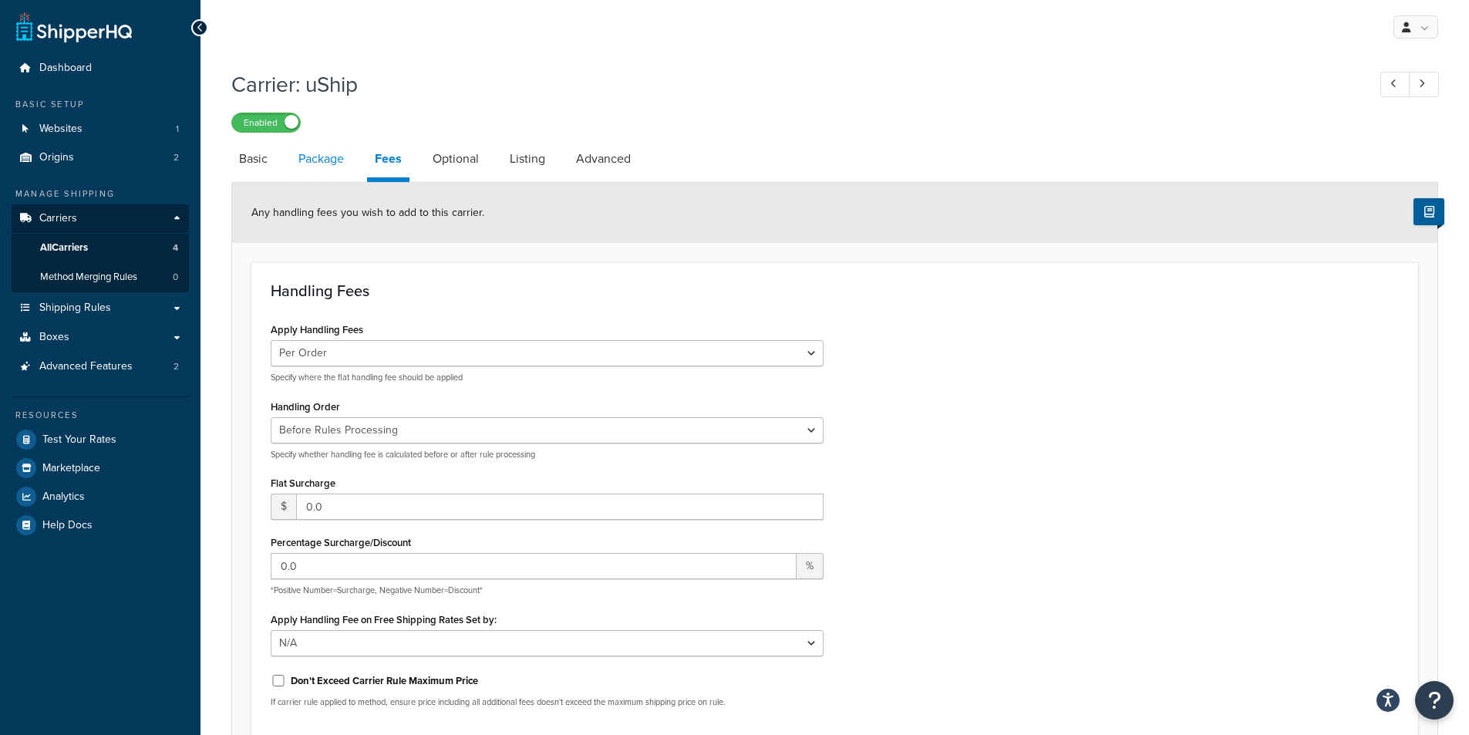
click at [316, 172] on link "Package" at bounding box center [321, 158] width 61 height 37
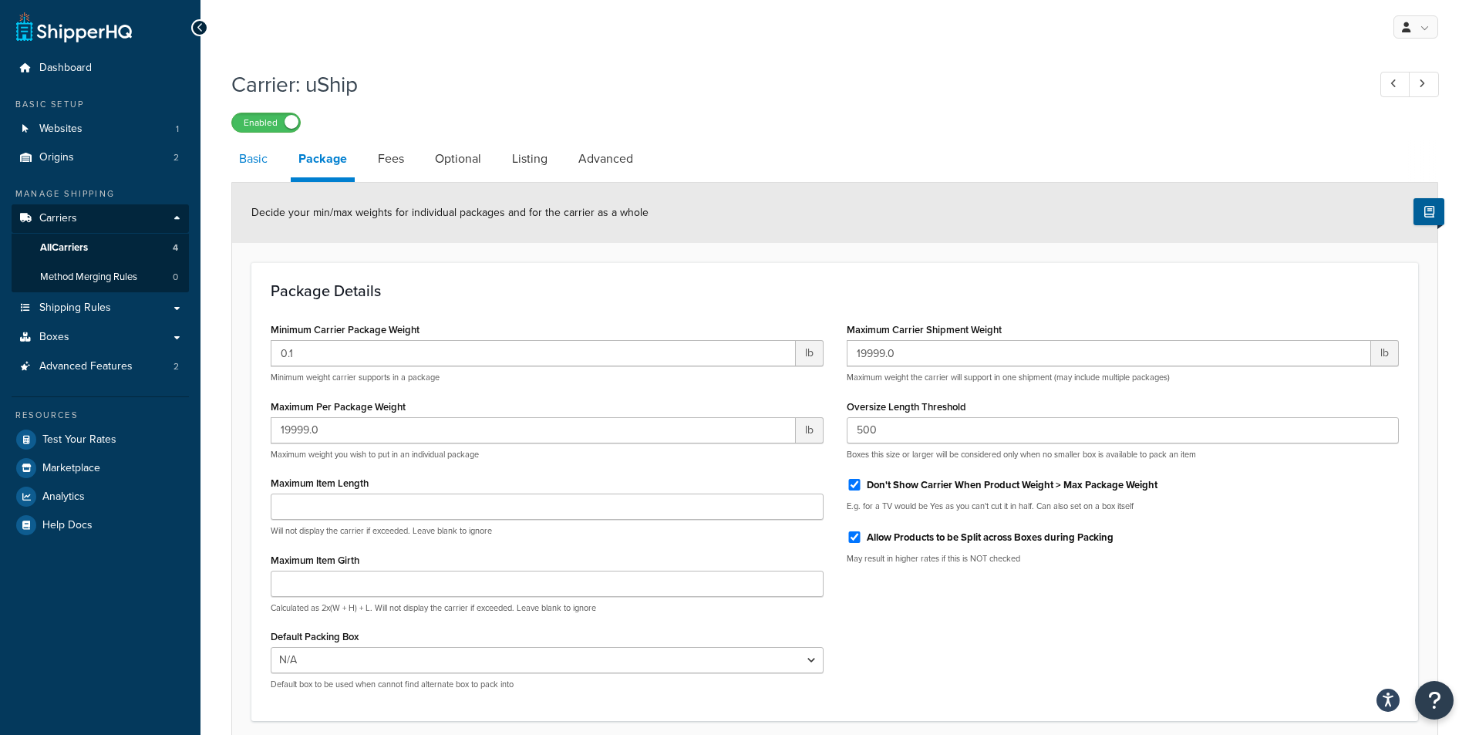
click at [248, 171] on link "Basic" at bounding box center [253, 158] width 44 height 37
select select "uShip"
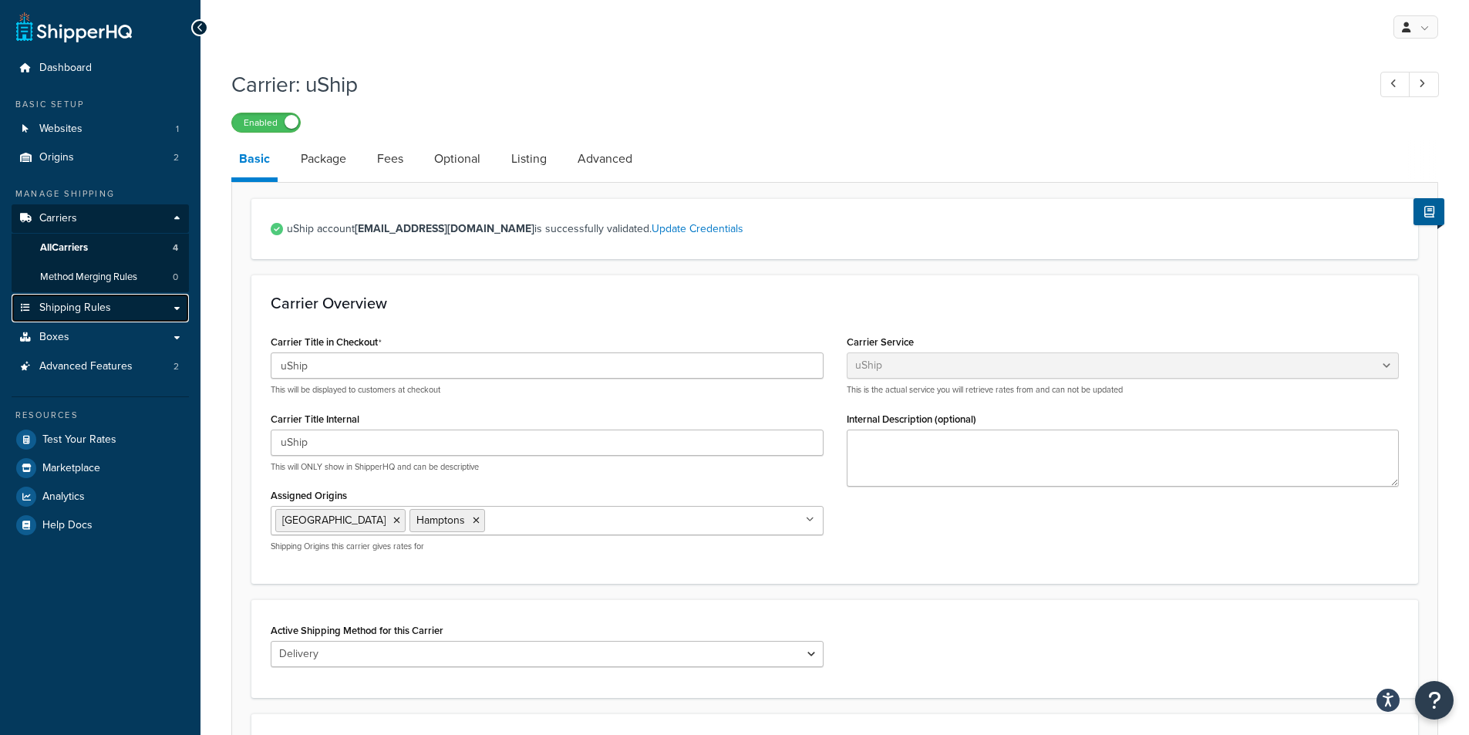
click at [123, 310] on link "Shipping Rules" at bounding box center [100, 308] width 177 height 29
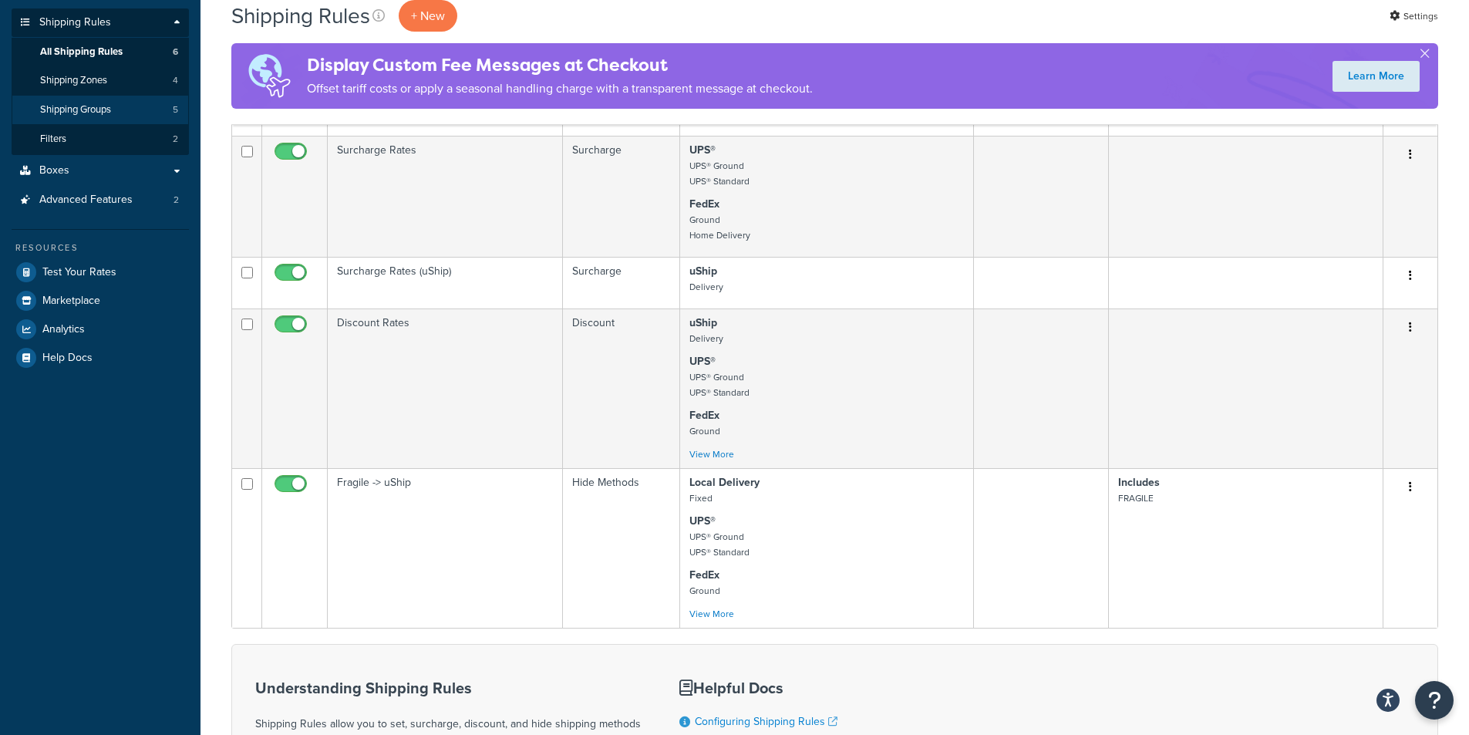
scroll to position [77, 0]
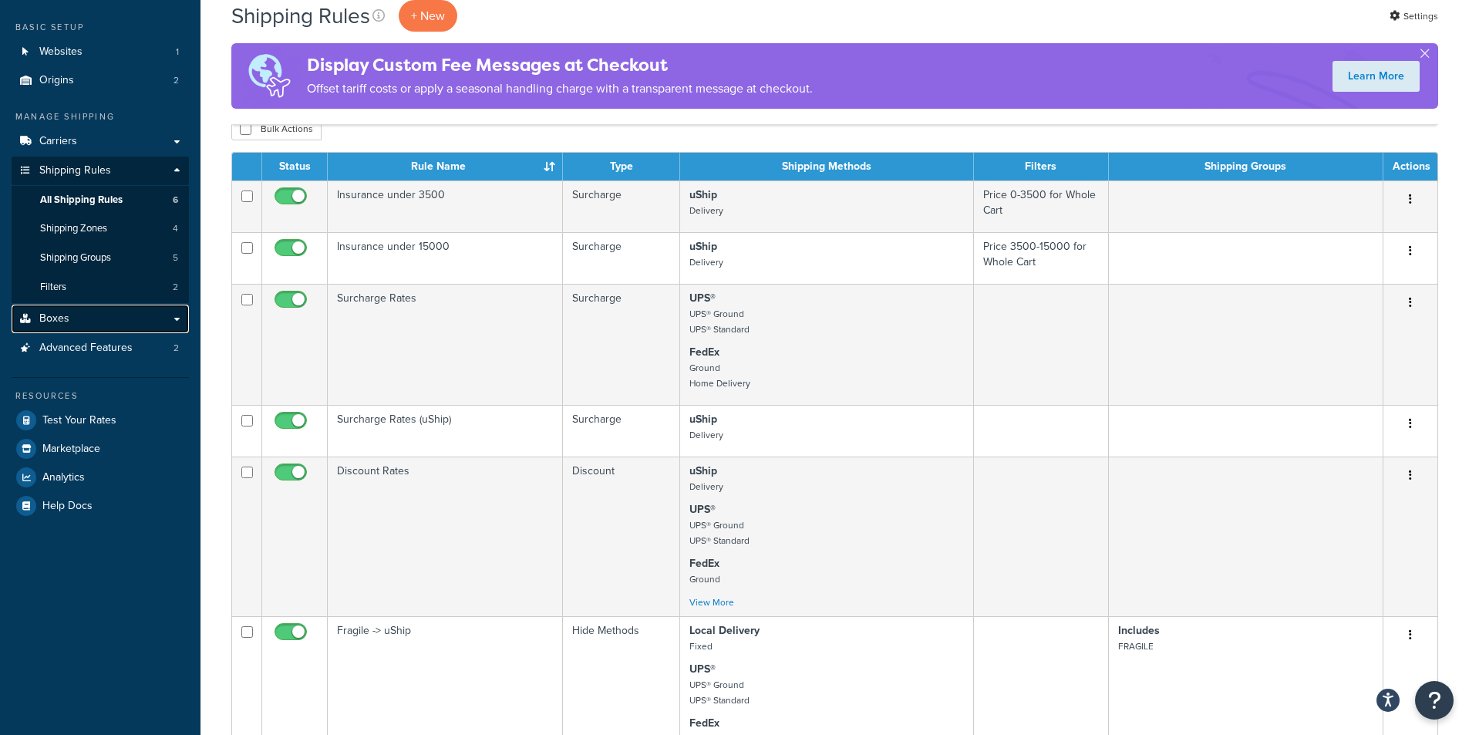
click at [84, 315] on link "Boxes" at bounding box center [100, 319] width 177 height 29
